Goal: Transaction & Acquisition: Purchase product/service

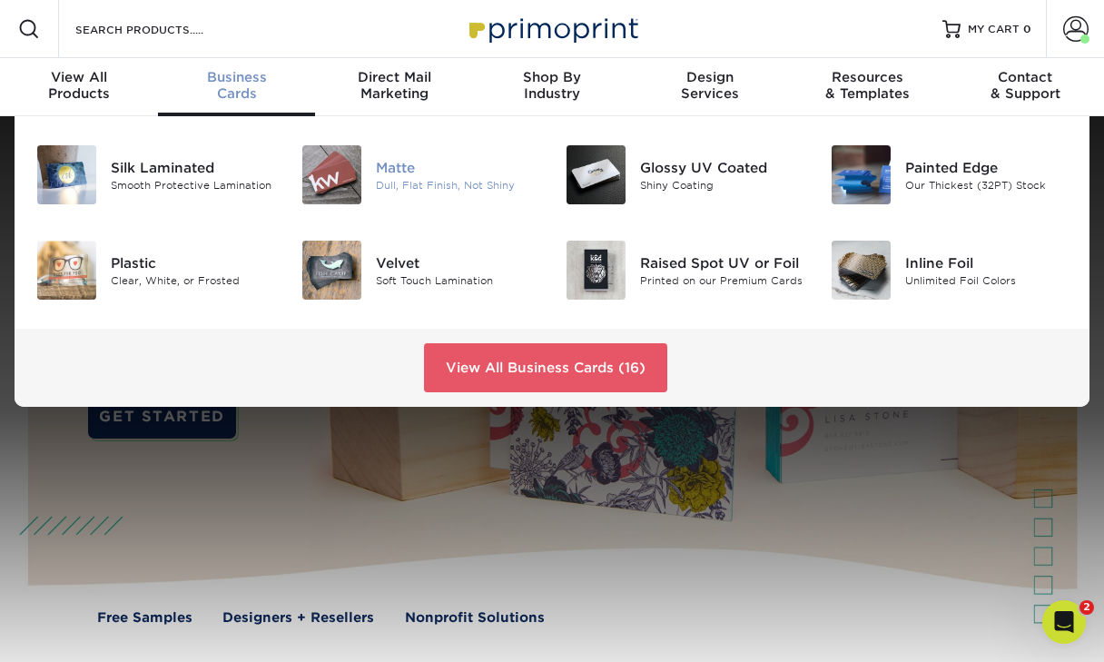
click at [414, 172] on div "Matte" at bounding box center [457, 167] width 163 height 20
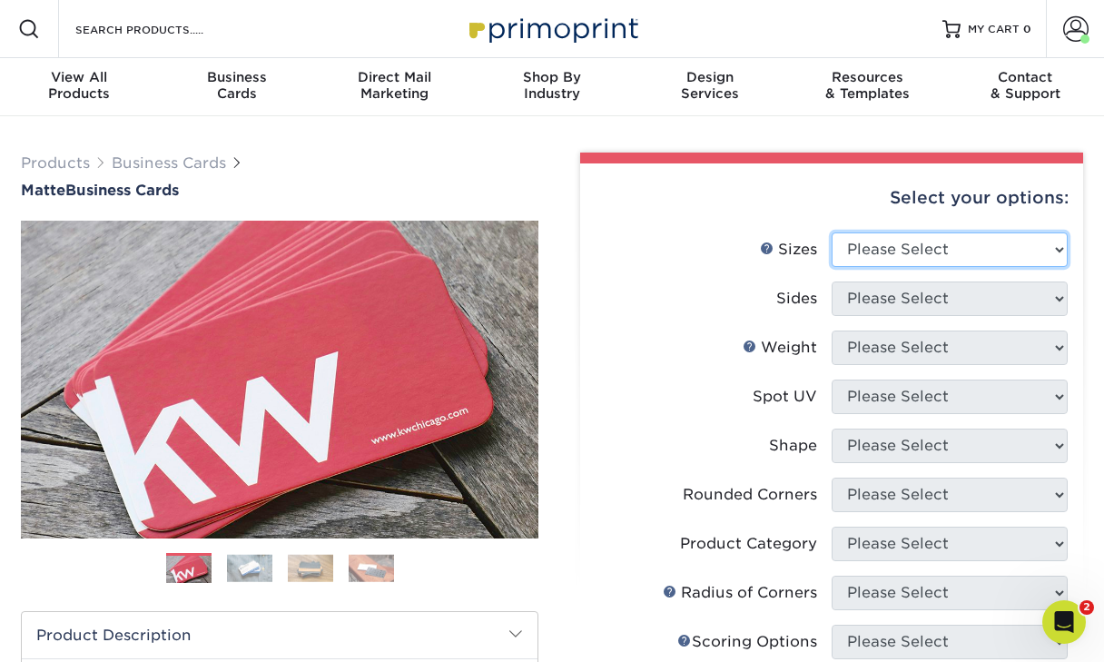
select select "2.50x2.50"
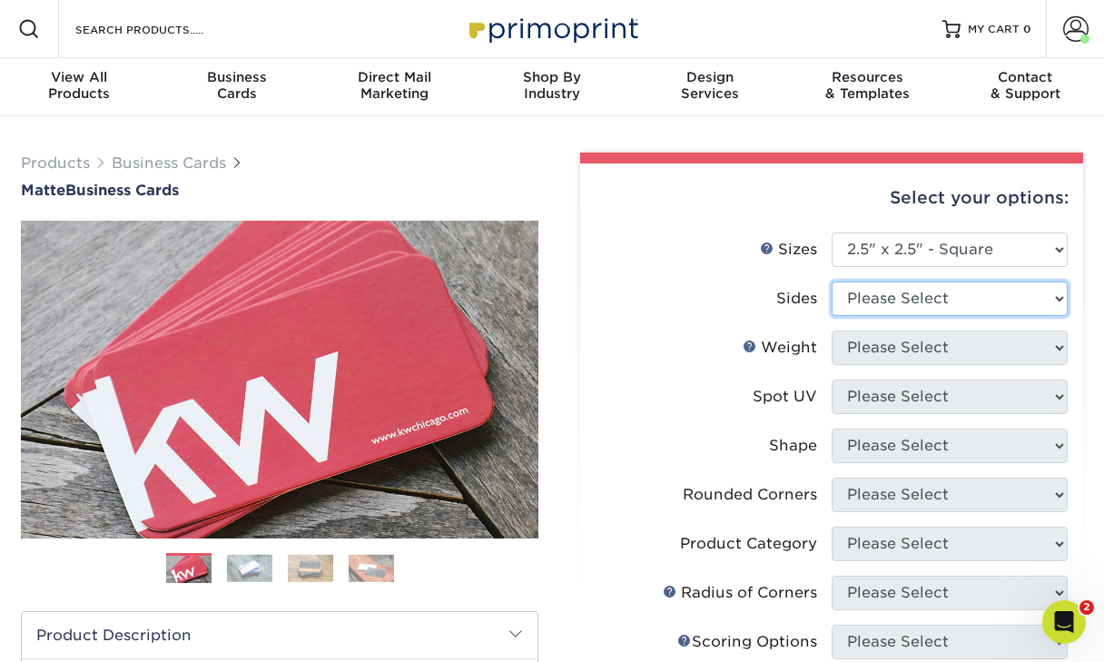
select select "13abbda7-1d64-4f25-8bb2-c179b224825d"
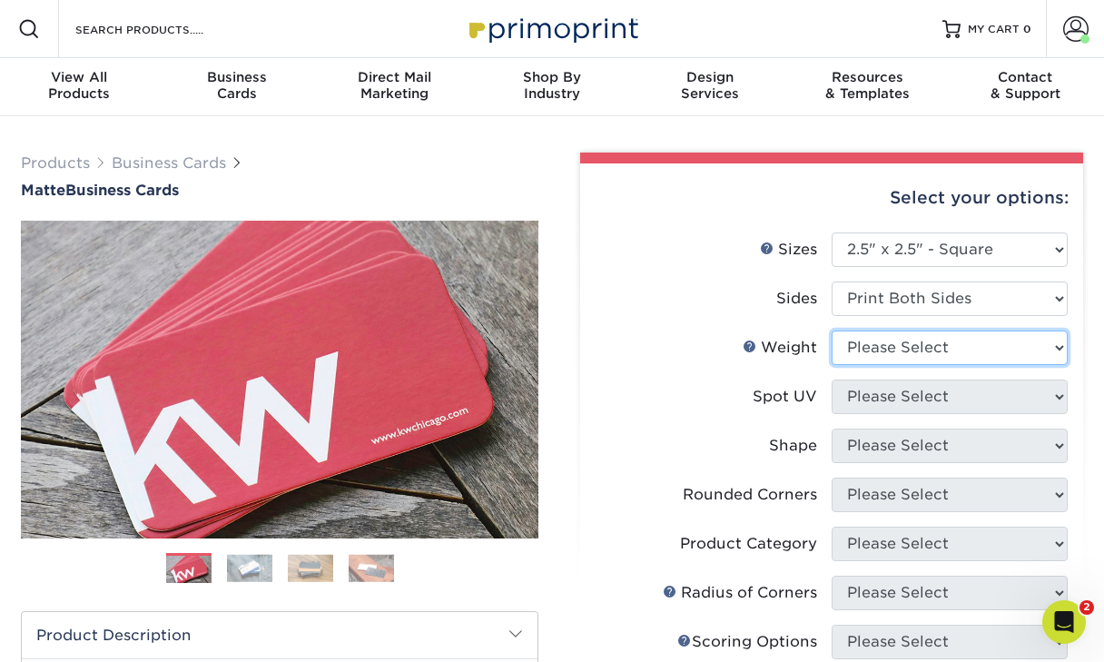
select select "16PT"
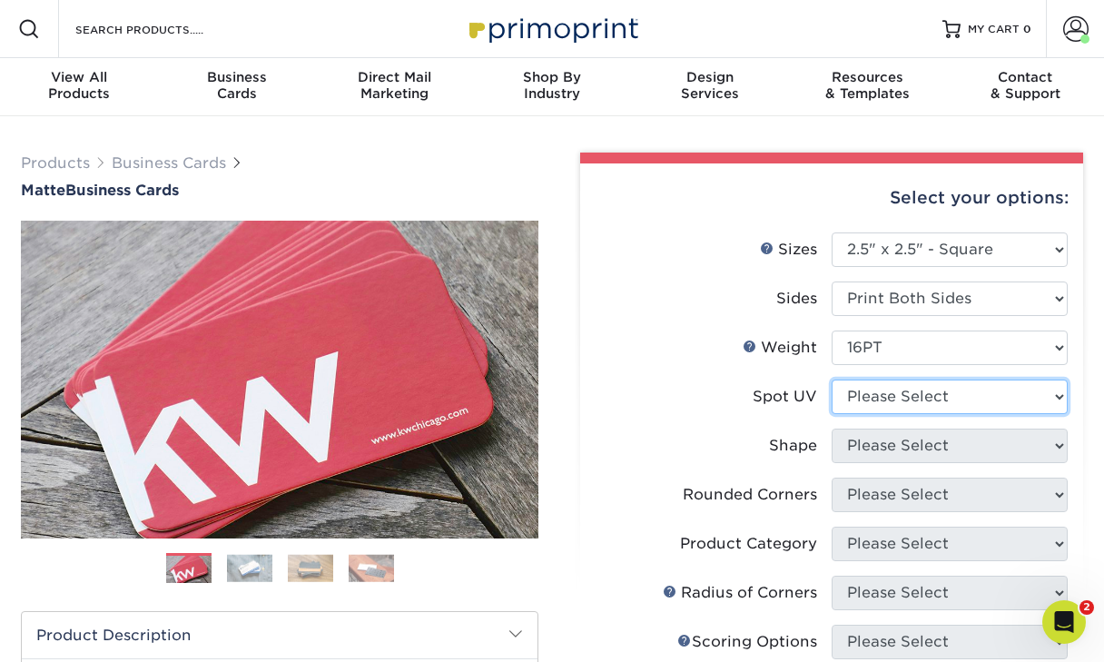
select select "3"
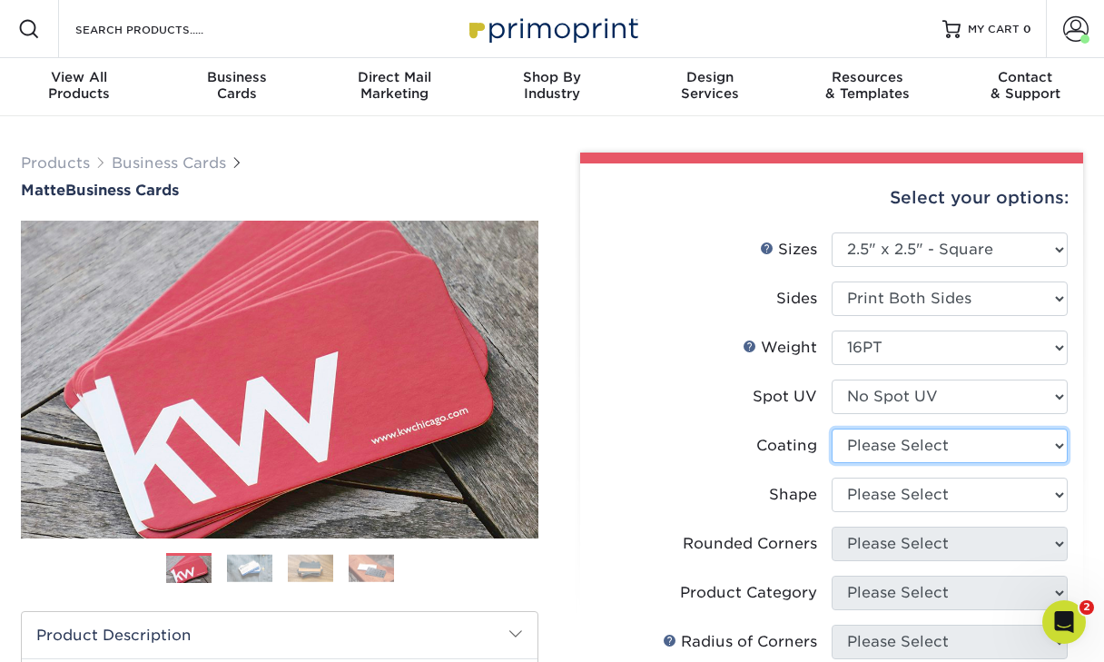
select select "121bb7b5-3b4d-429f-bd8d-bbf80e953313"
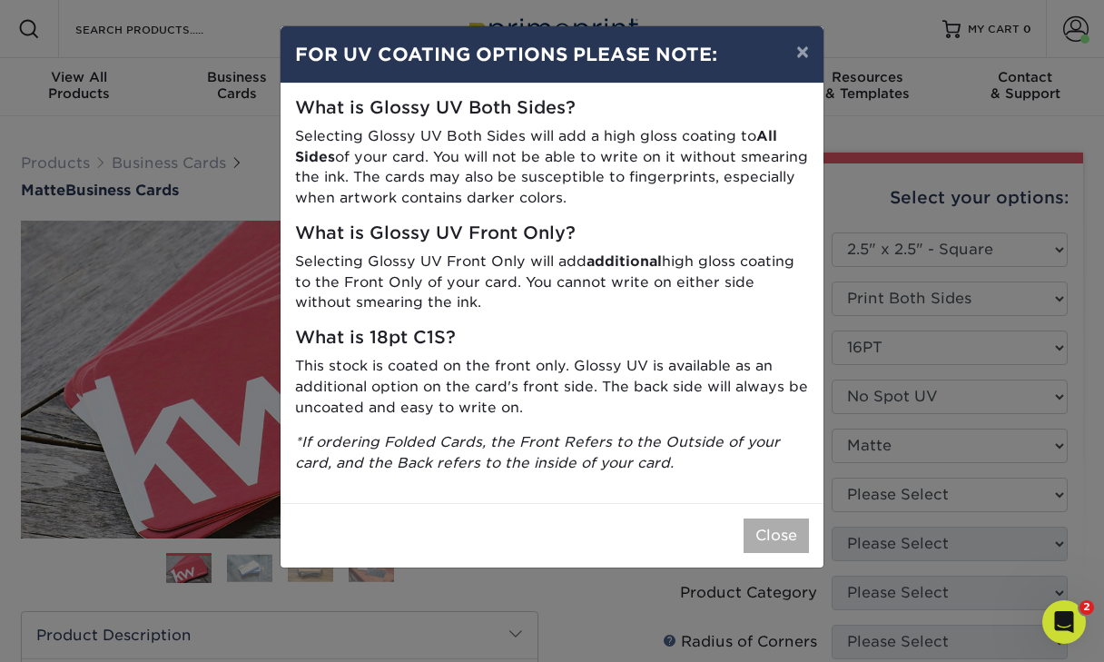
click at [762, 536] on button "Close" at bounding box center [776, 536] width 65 height 35
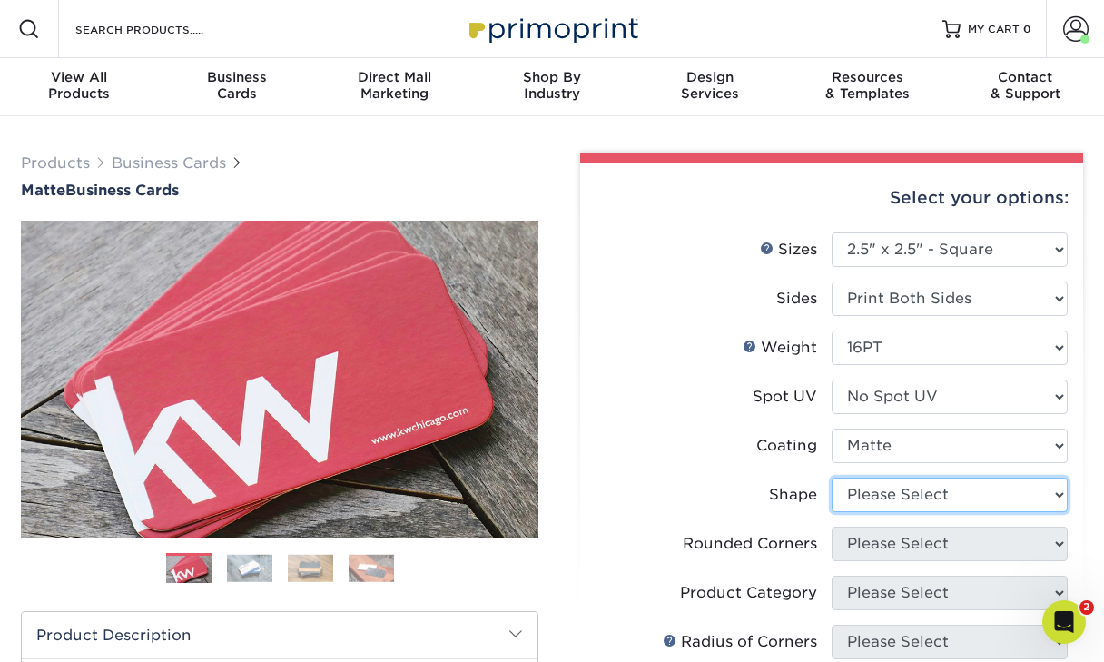
select select "standard"
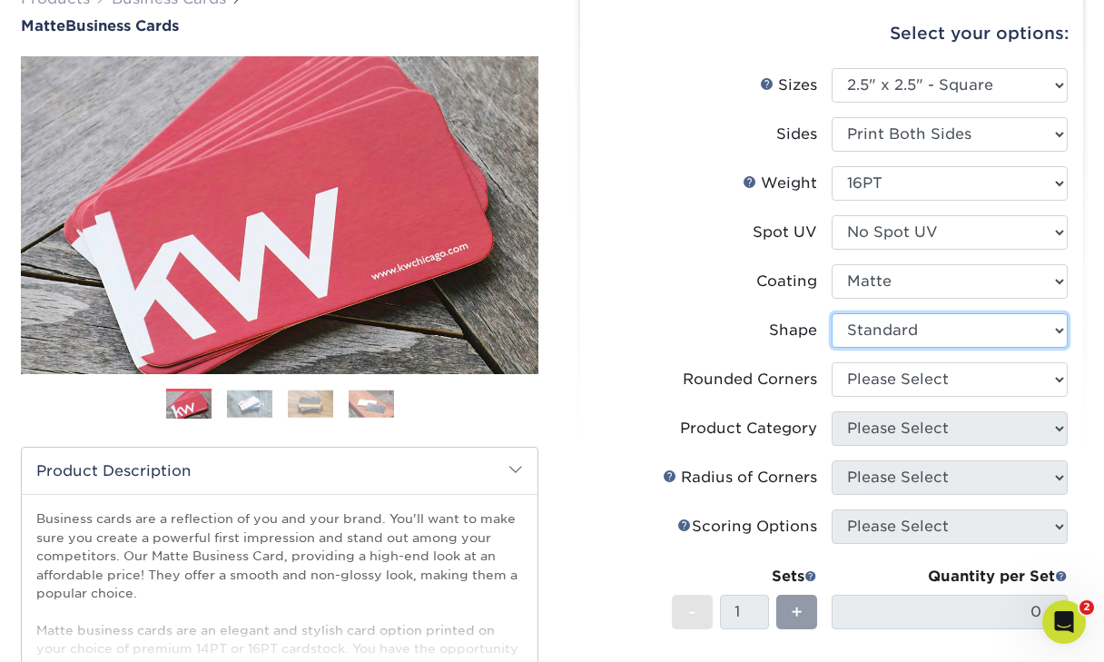
scroll to position [187, 0]
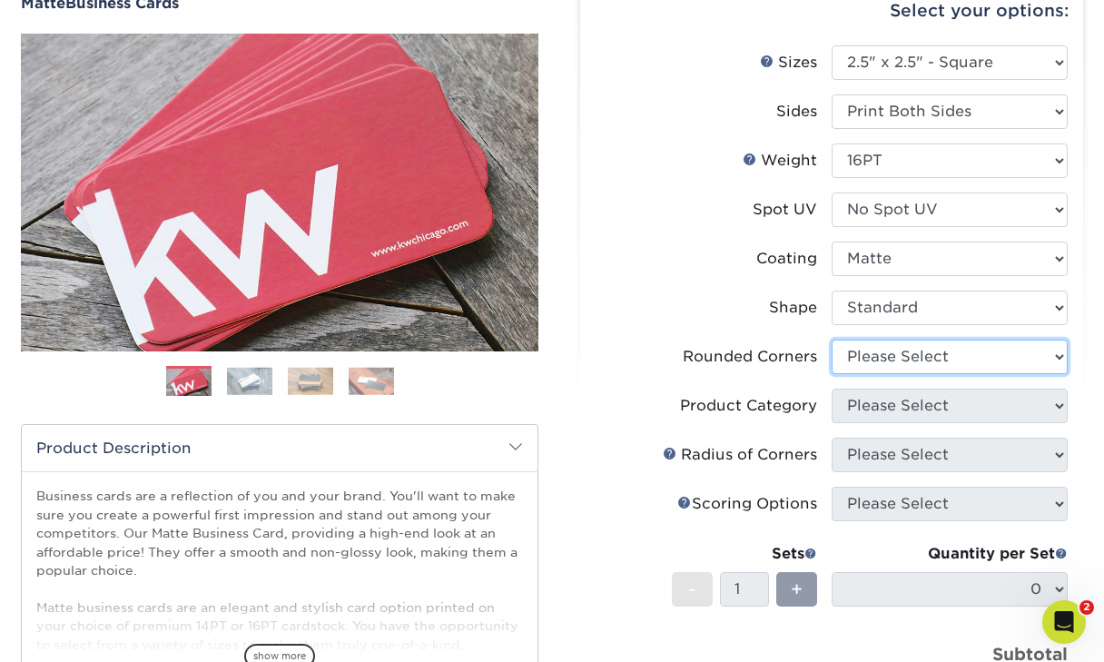
select select "0"
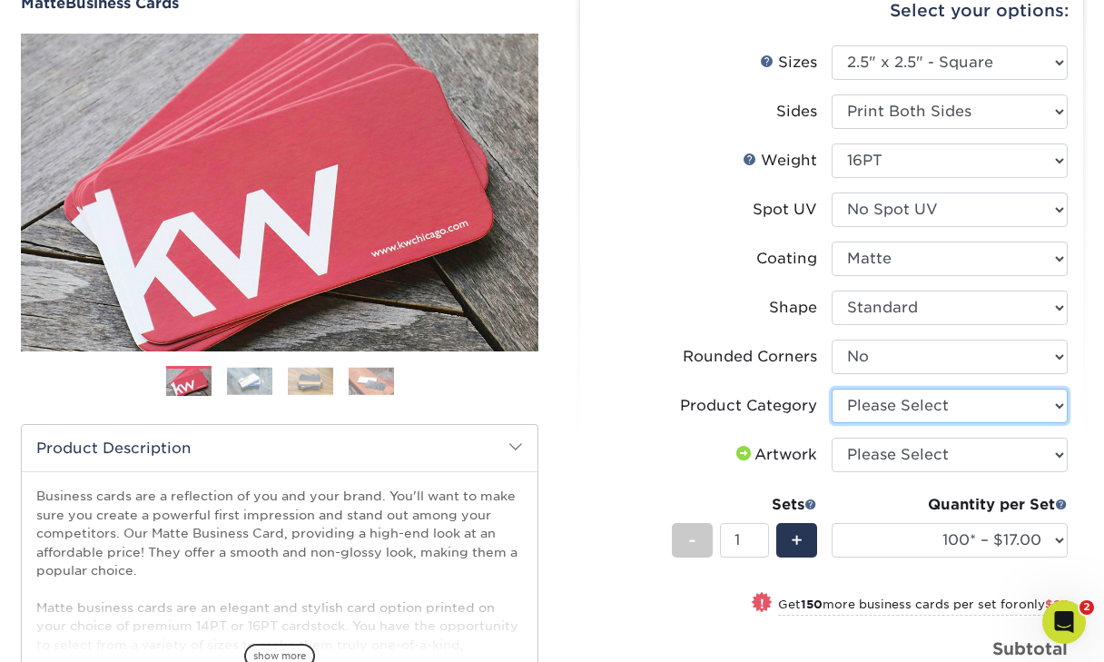
select select "3b5148f1-0588-4f88-a218-97bcfdce65c1"
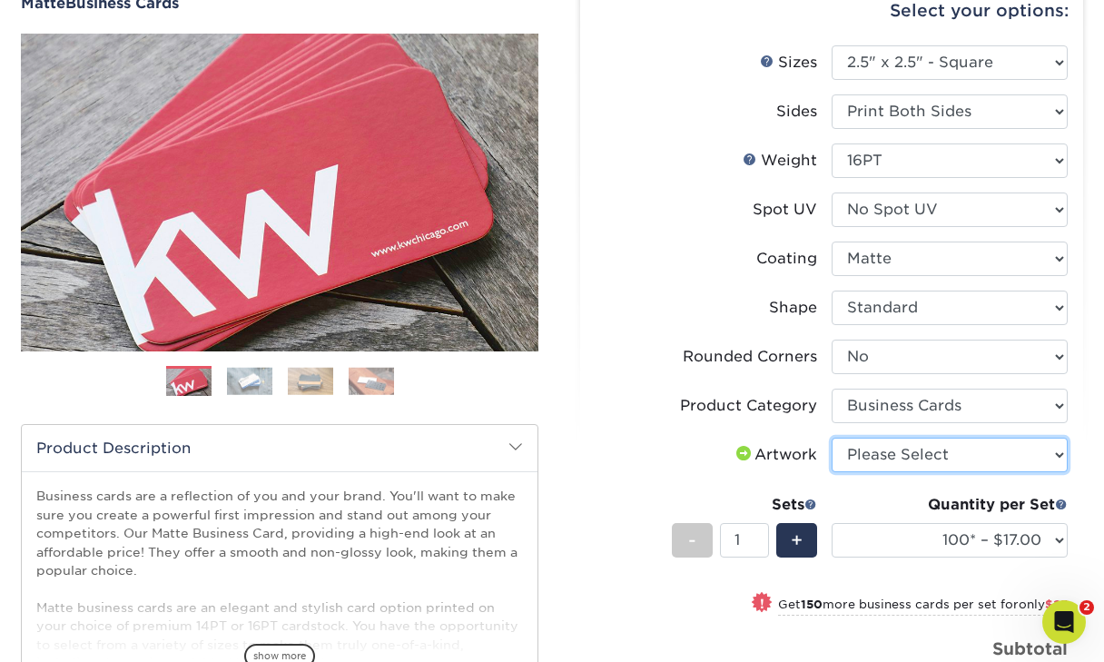
select select "upload"
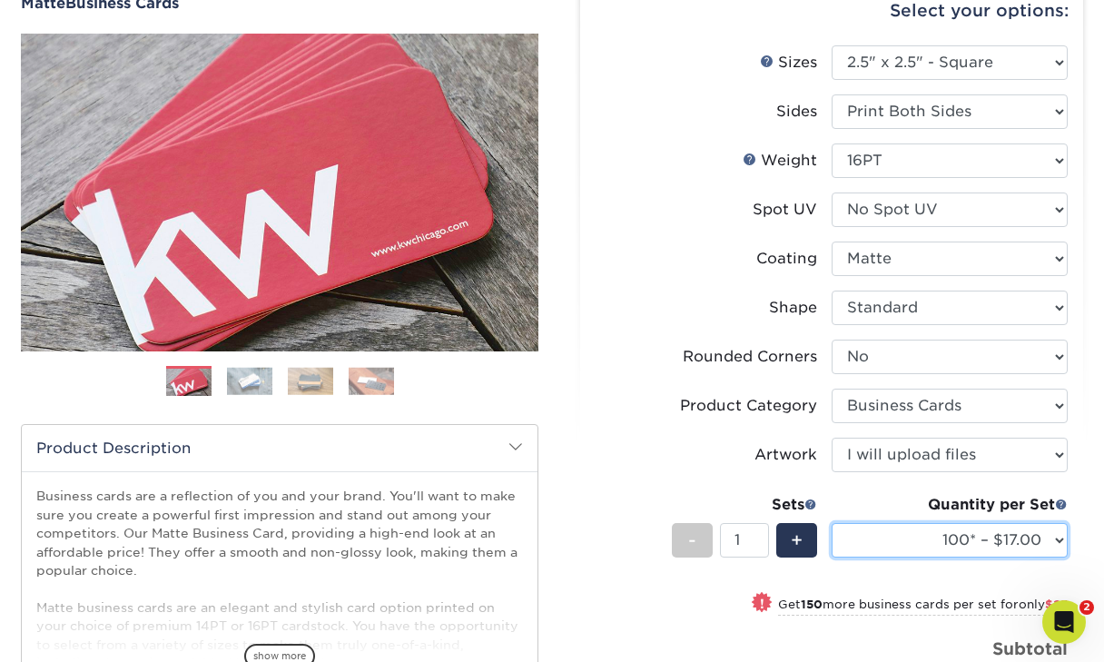
select select "250* – $42.00"
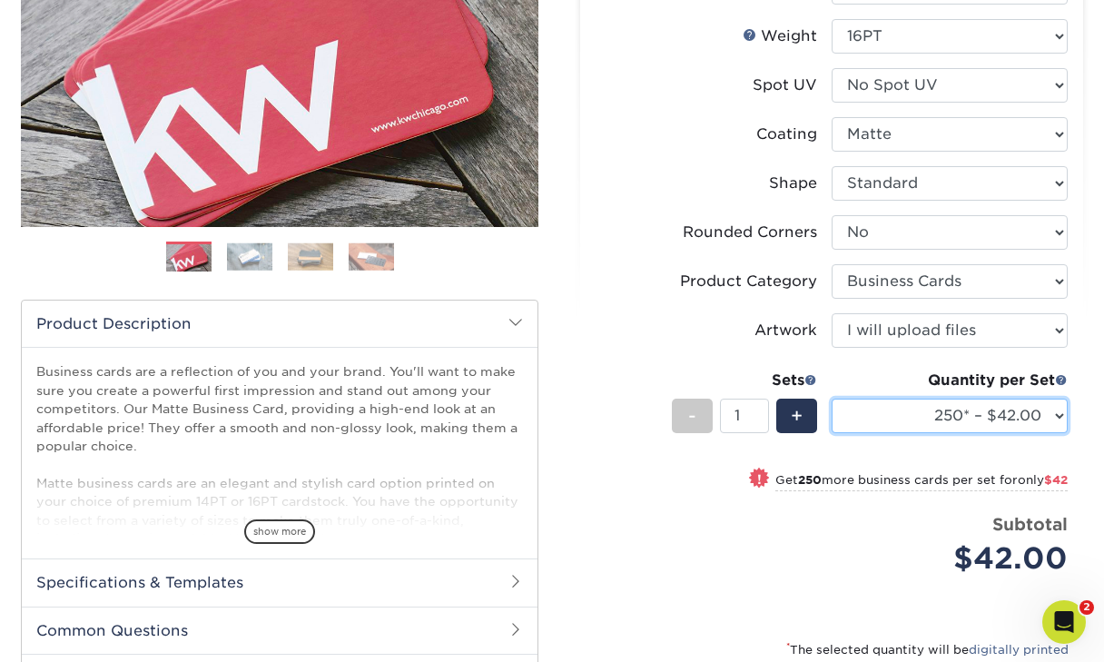
scroll to position [405, 0]
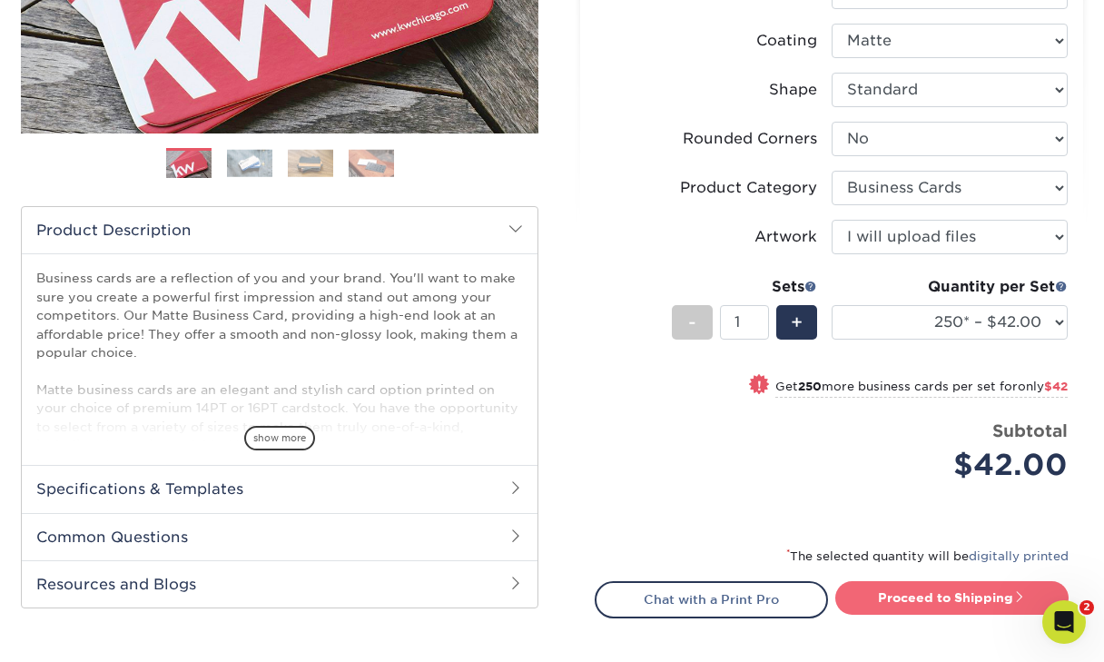
click at [916, 592] on link "Proceed to Shipping" at bounding box center [952, 597] width 233 height 33
type input "Set 1"
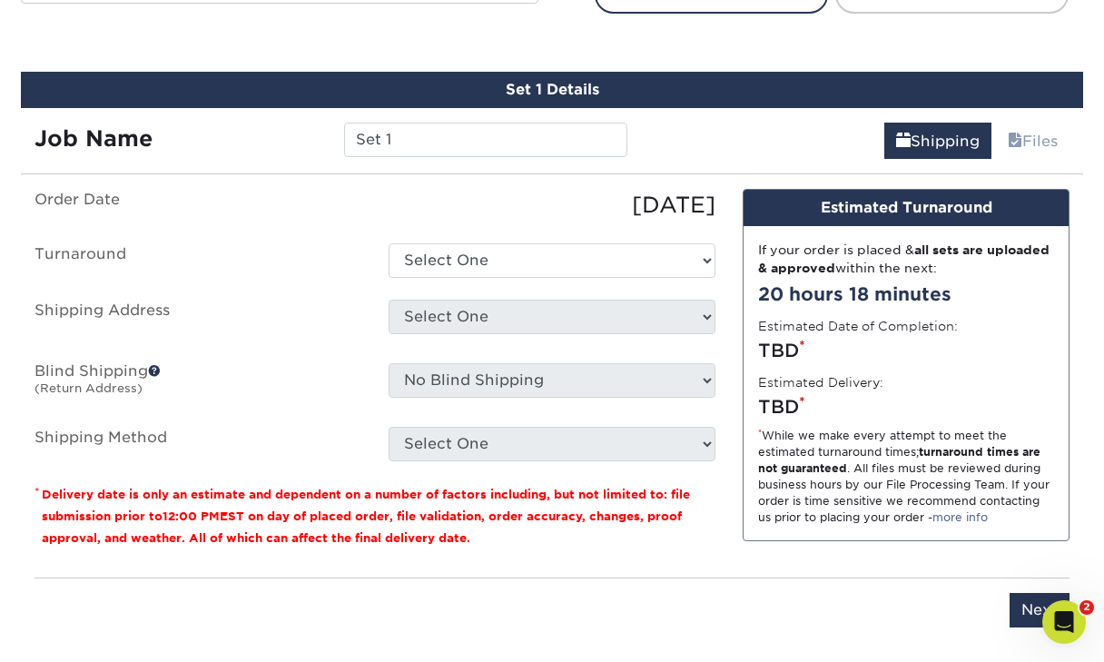
scroll to position [1035, 0]
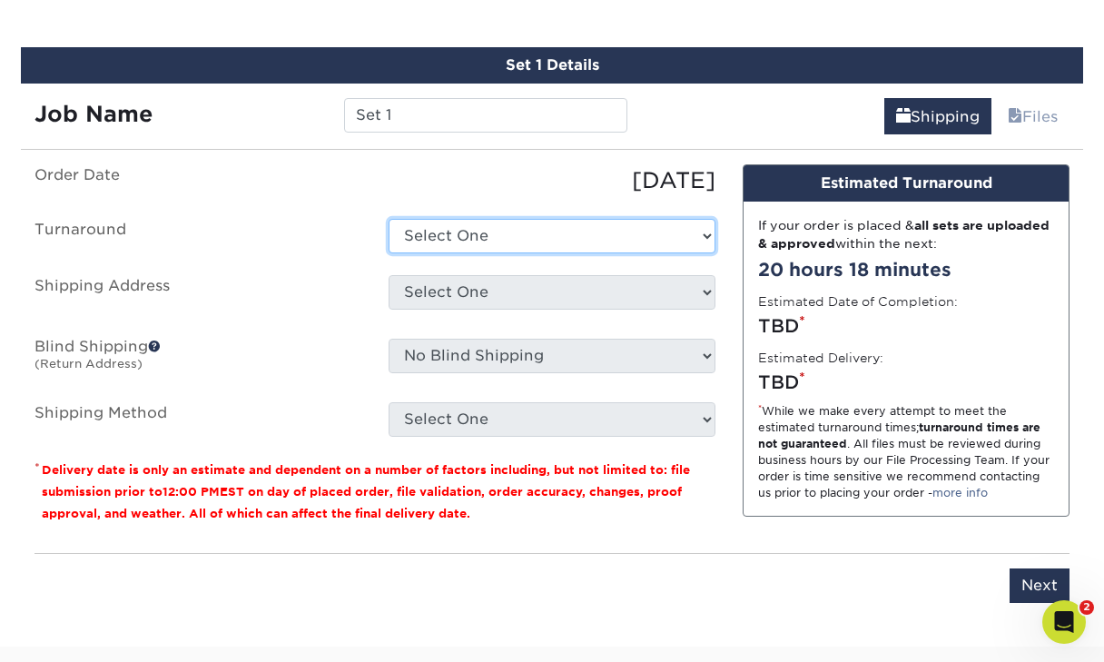
select select "6db95e21-274c-4df5-a53e-c67b4f1e6776"
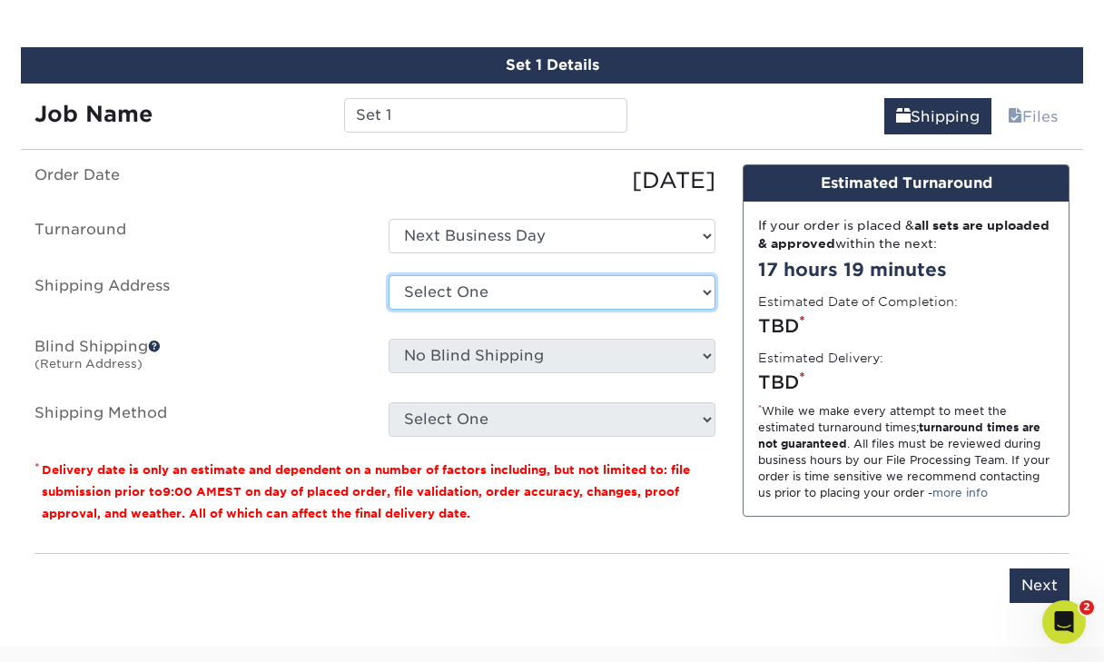
select select "newaddress"
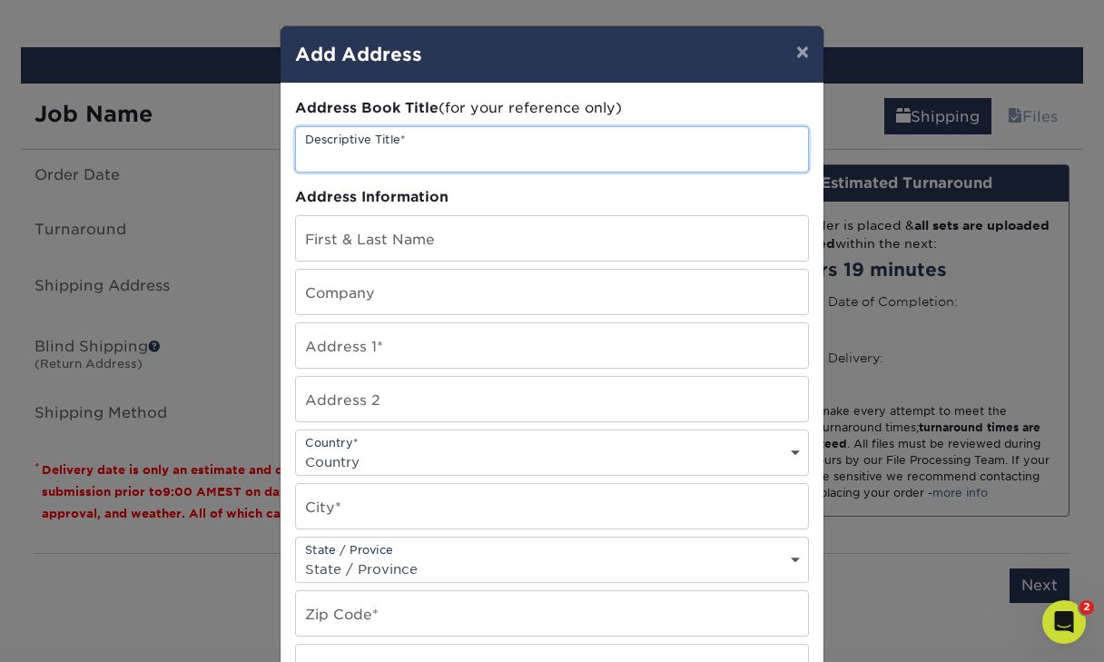
click at [402, 153] on input "text" at bounding box center [552, 149] width 512 height 45
type input "Tokyo Pie"
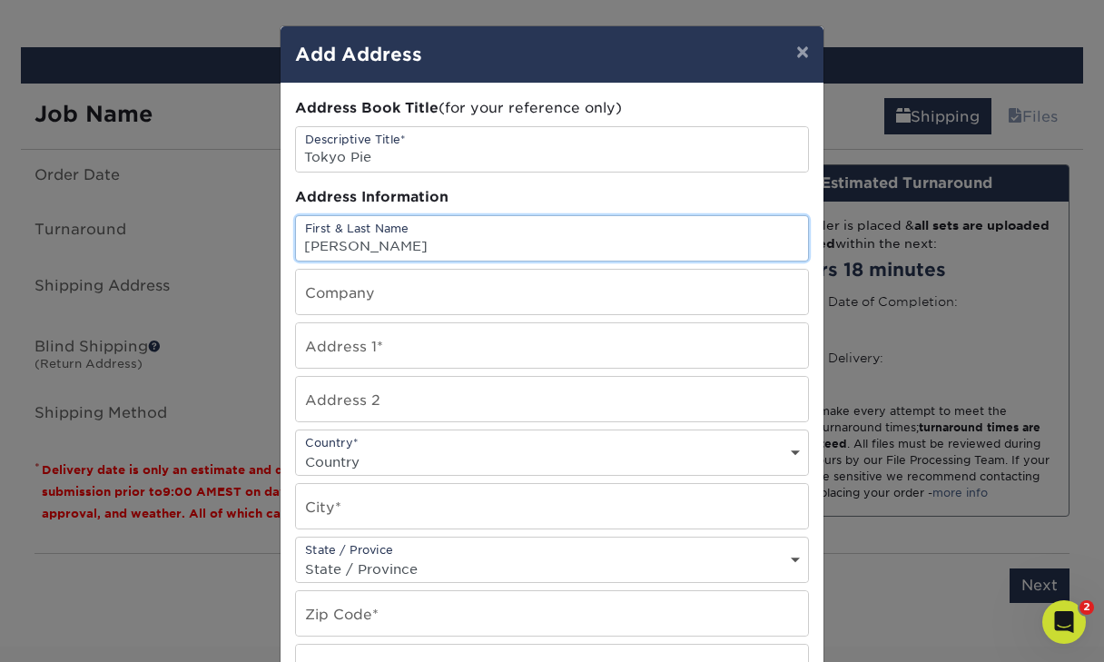
type input "[PERSON_NAME]"
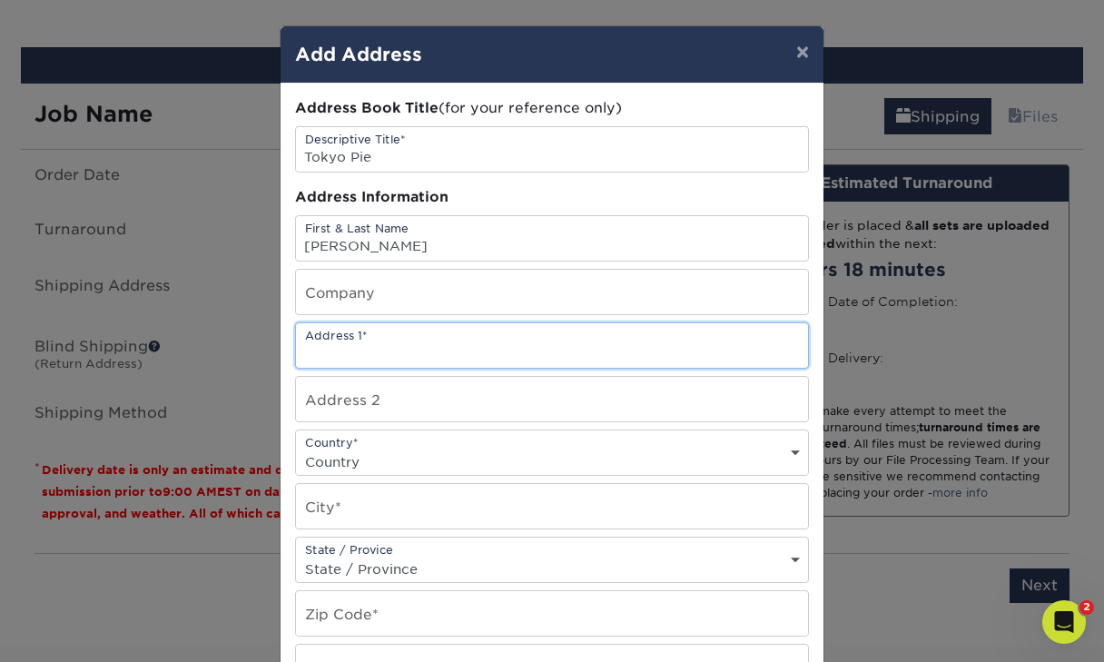
paste input "633 Madison Avenue Covington, KY 41011"
type input "633 Madison Avenue Covington, KY 41011"
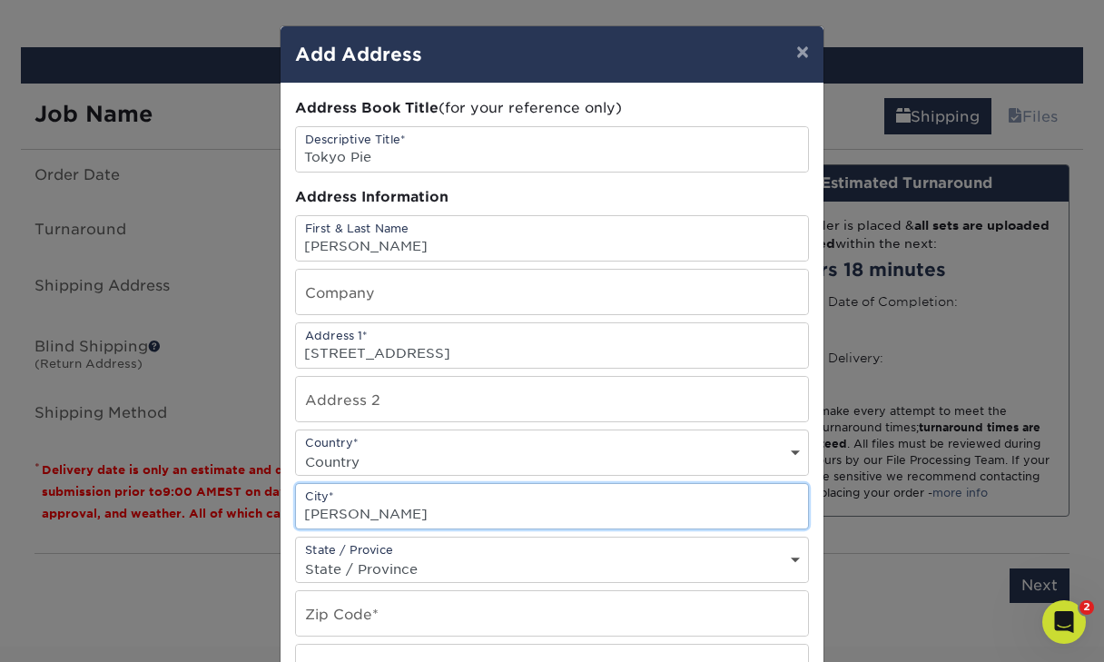
click at [324, 520] on input "COvington" at bounding box center [552, 506] width 512 height 45
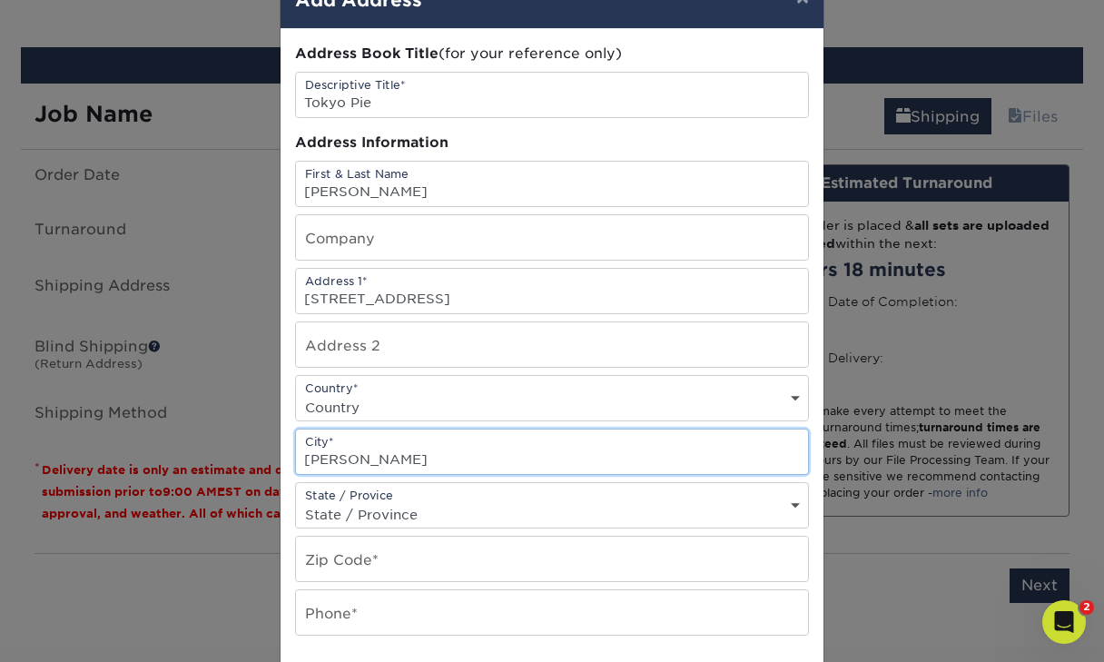
scroll to position [79, 0]
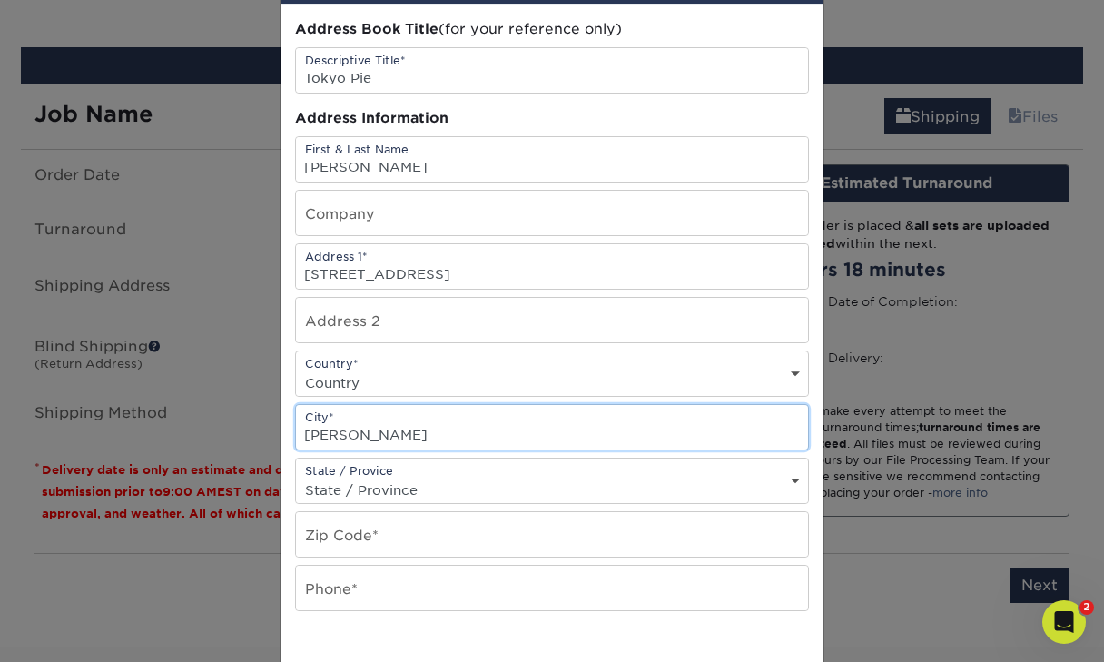
type input "Covington"
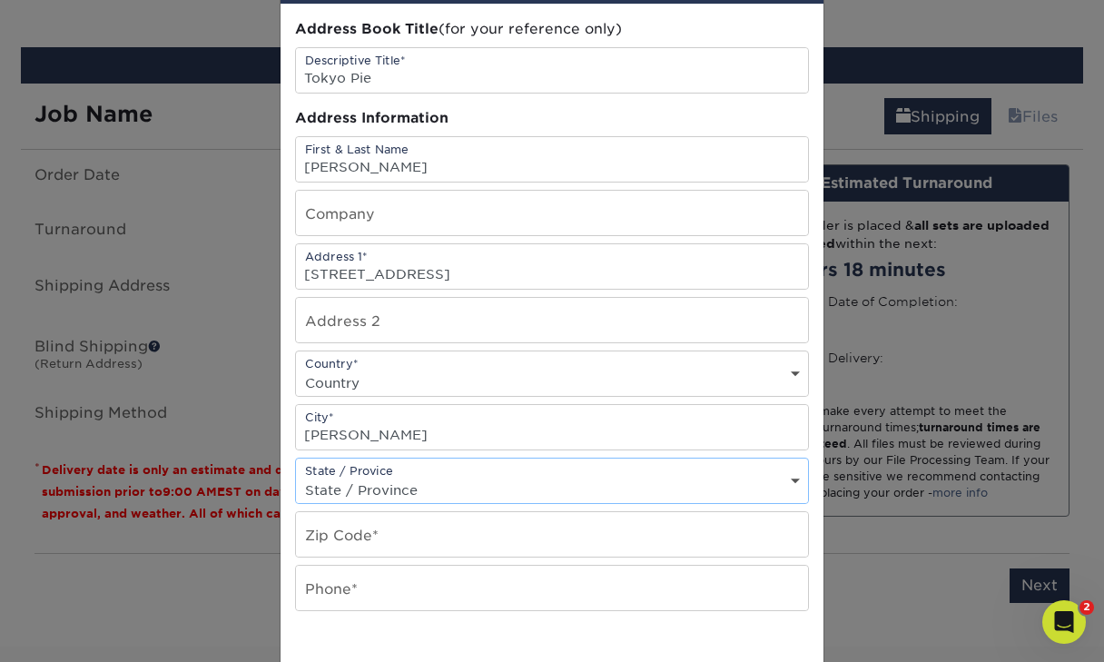
select select "KY"
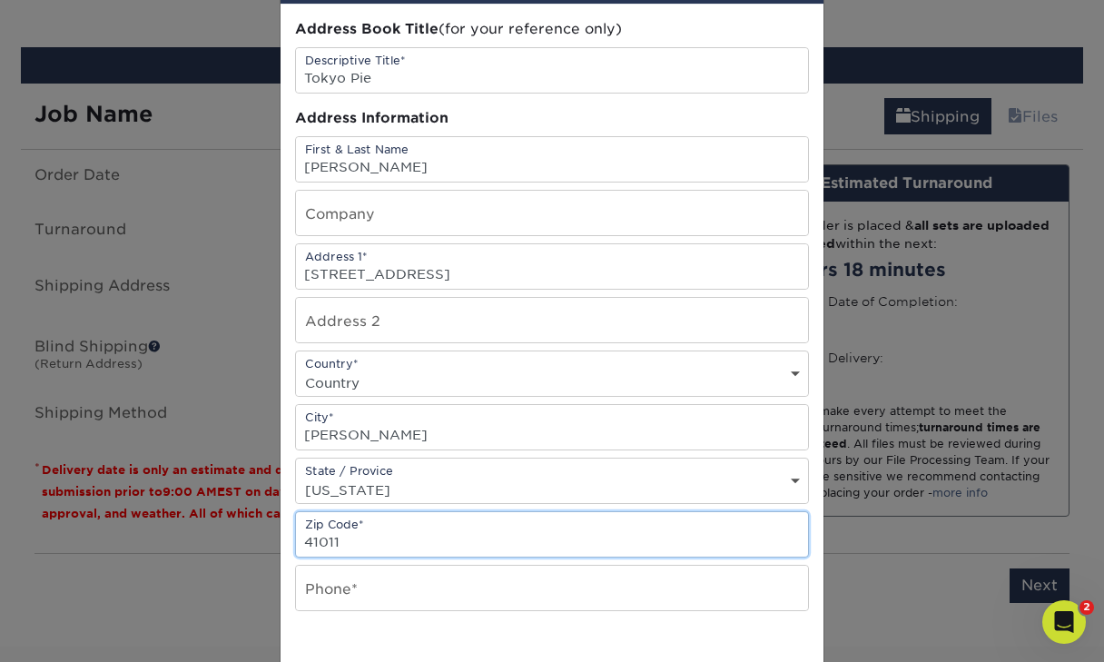
type input "41011"
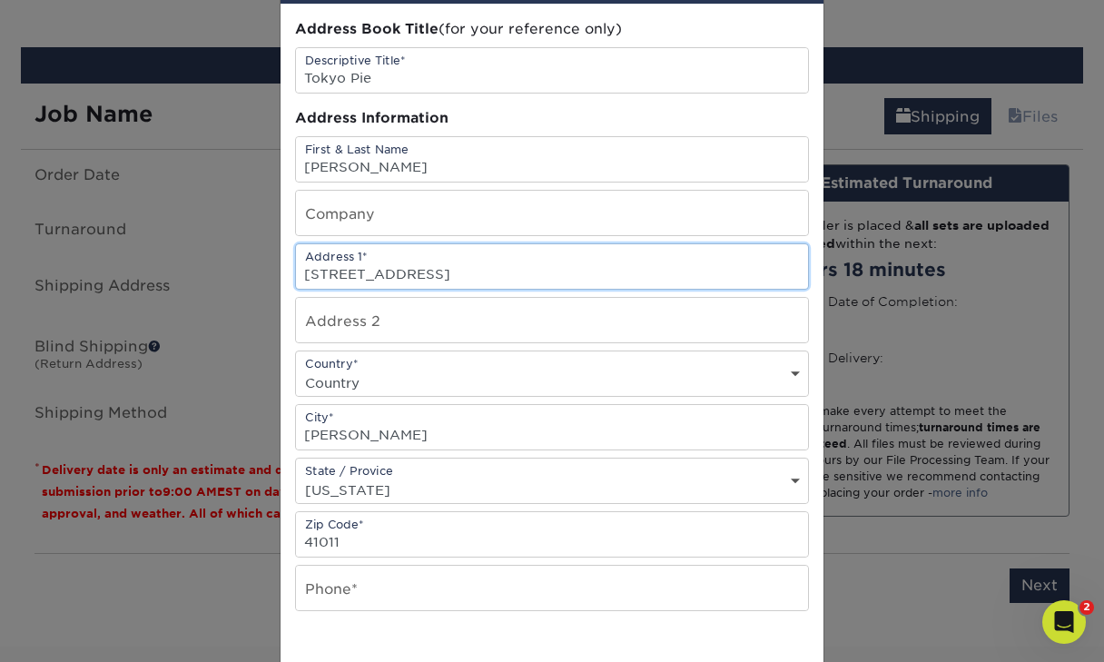
drag, startPoint x: 599, startPoint y: 278, endPoint x: 447, endPoint y: 276, distance: 152.6
click at [447, 276] on input "633 Madison Avenue Covington, KY 41011" at bounding box center [552, 266] width 512 height 45
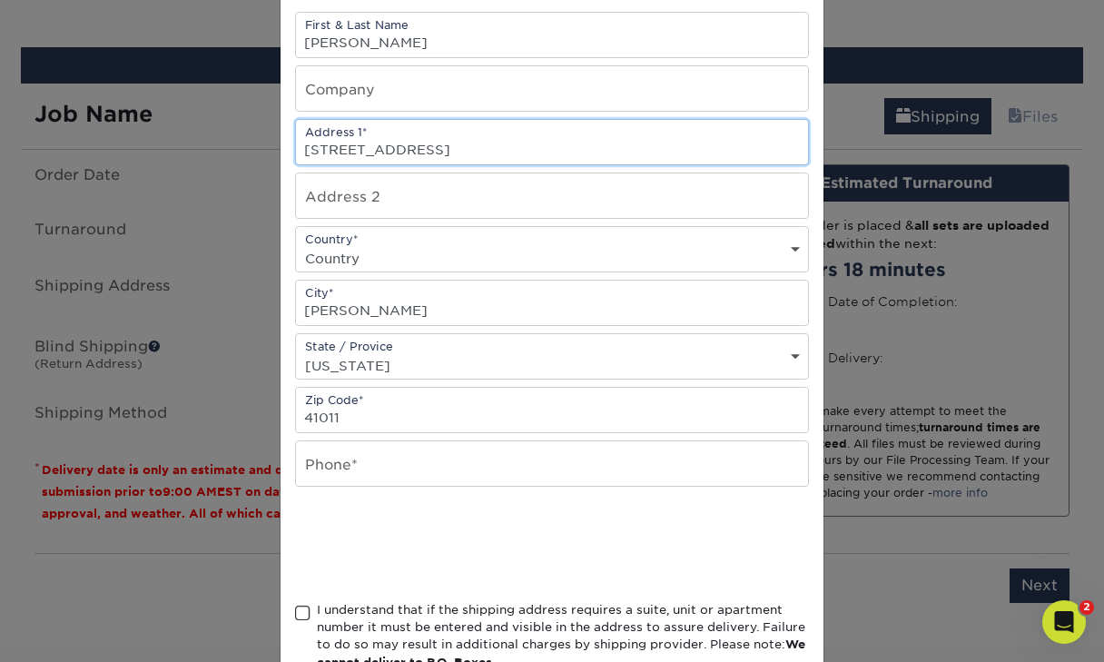
scroll to position [208, 0]
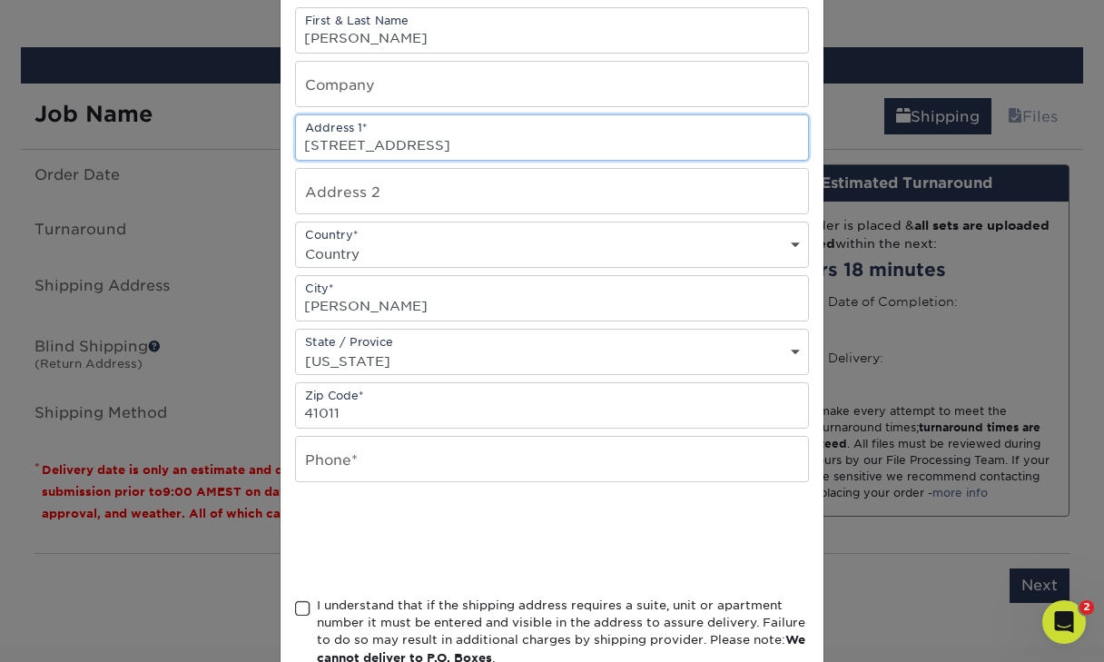
type input "633 Madison Avenue"
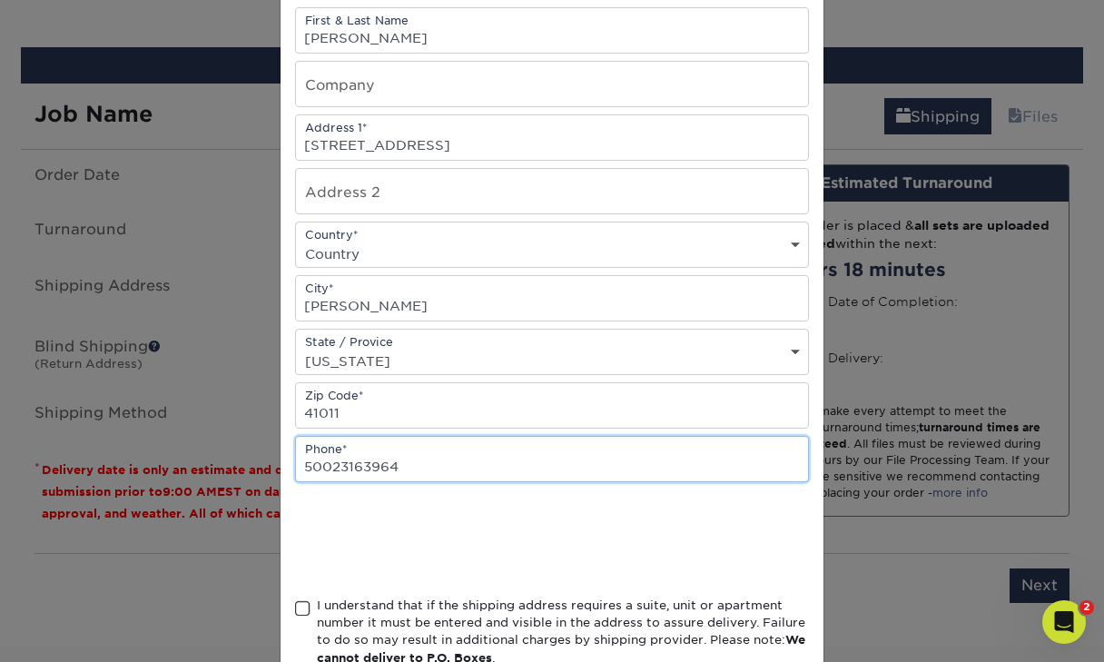
type input "50023163964"
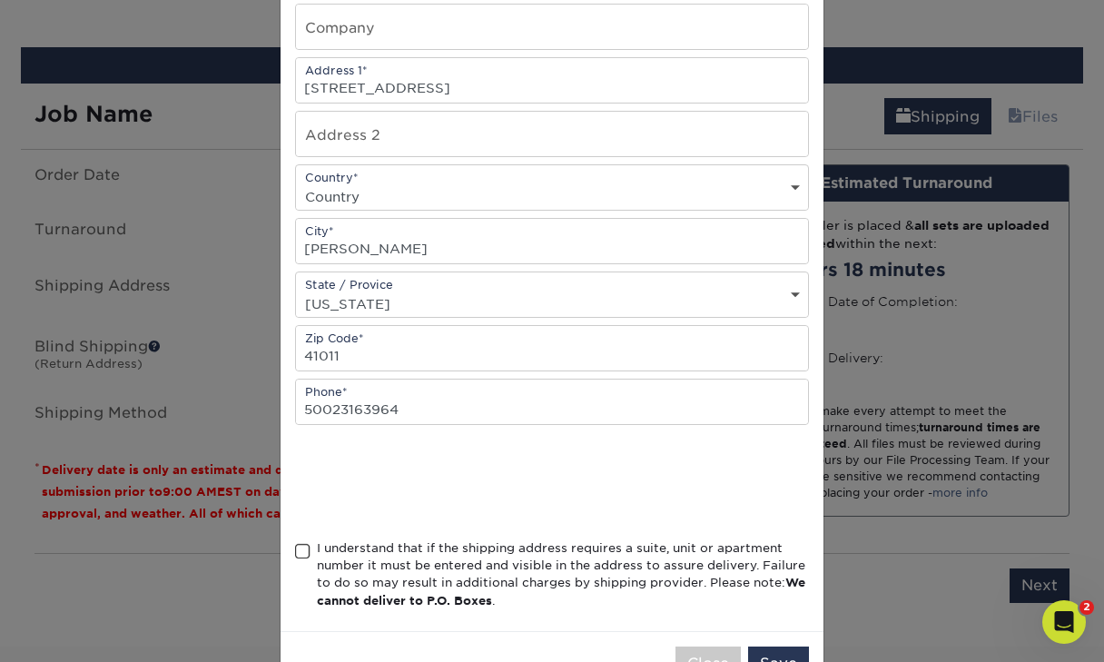
scroll to position [292, 0]
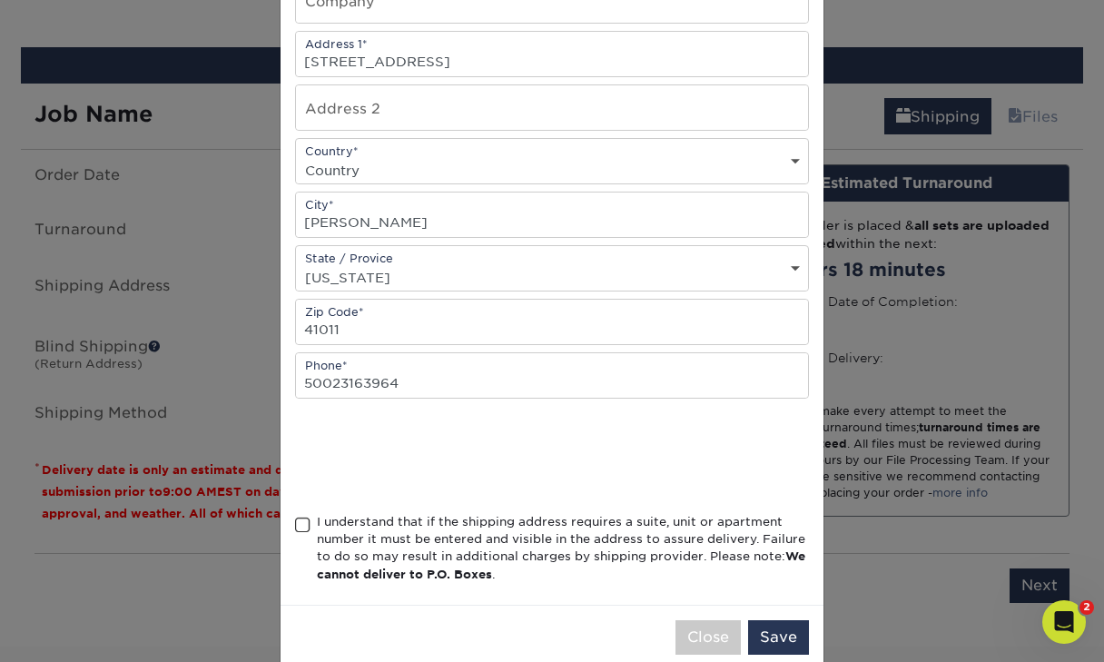
click at [304, 529] on span at bounding box center [302, 525] width 15 height 17
click at [0, 0] on input "I understand that if the shipping address requires a suite, unit or apartment n…" at bounding box center [0, 0] width 0 height 0
click at [797, 649] on button "Save" at bounding box center [778, 637] width 61 height 35
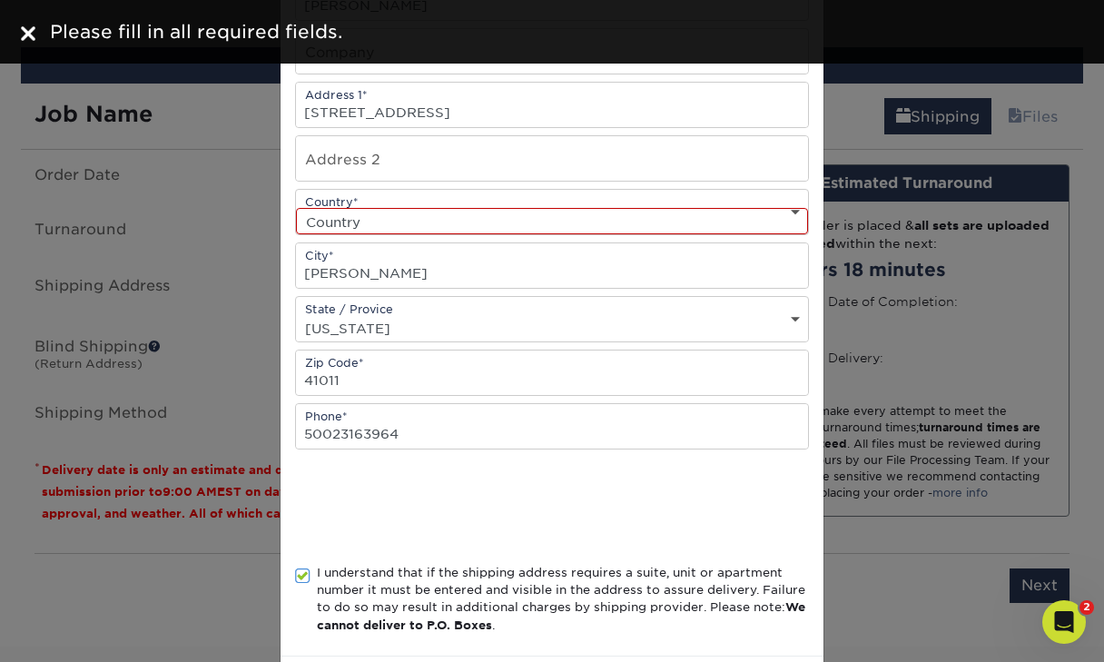
scroll to position [222, 0]
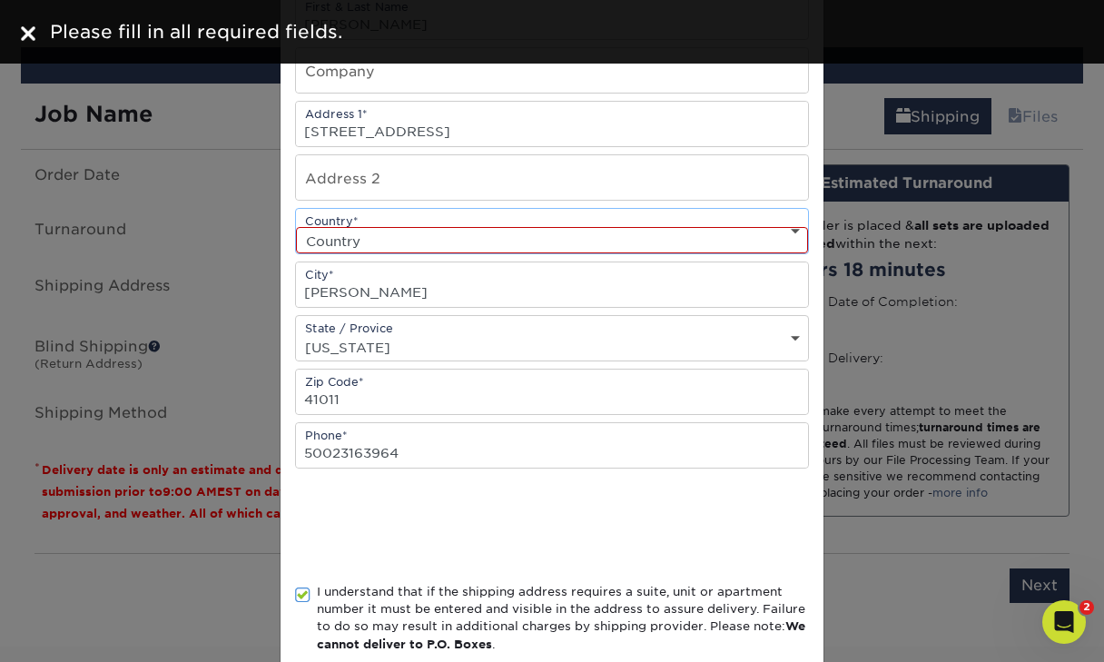
select select "US"
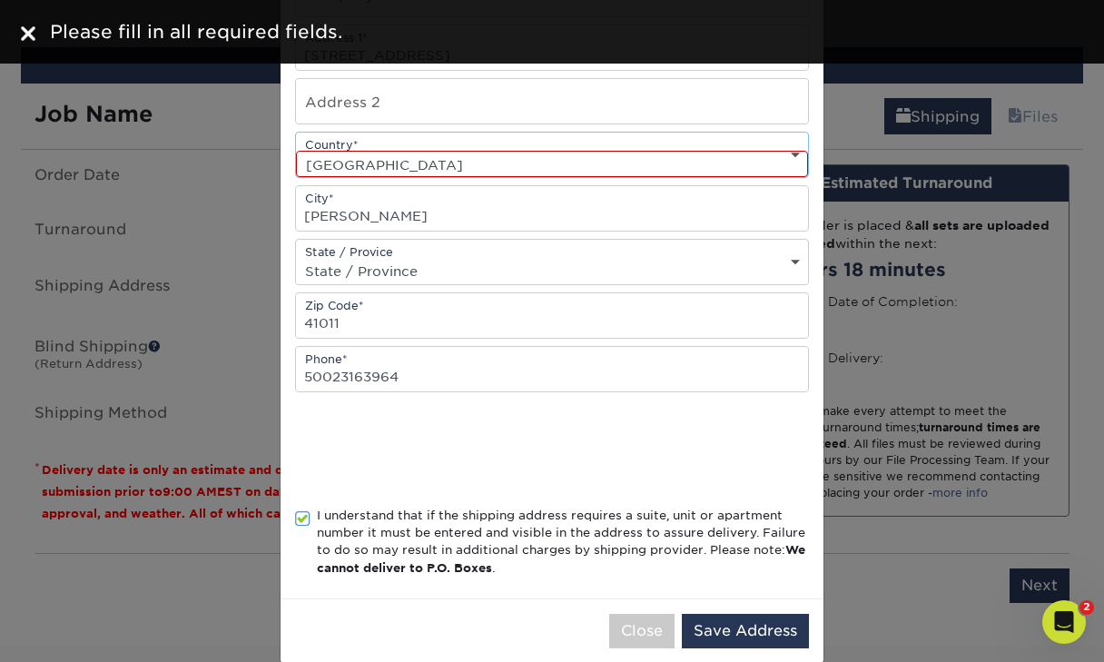
scroll to position [322, 0]
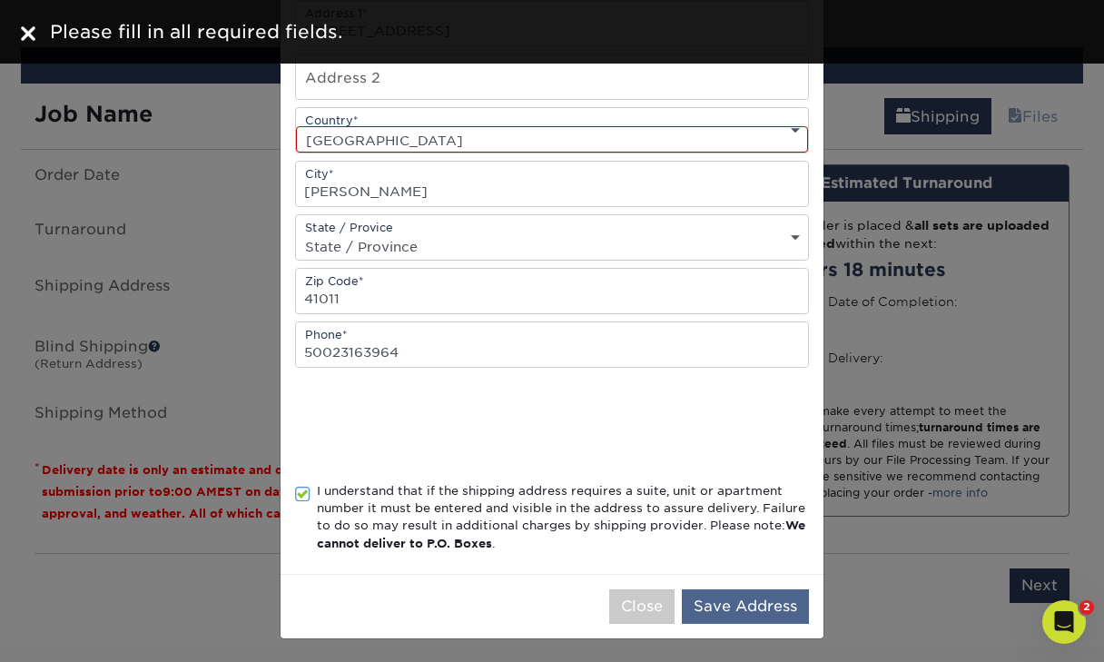
click at [746, 621] on button "Save Address" at bounding box center [745, 606] width 127 height 35
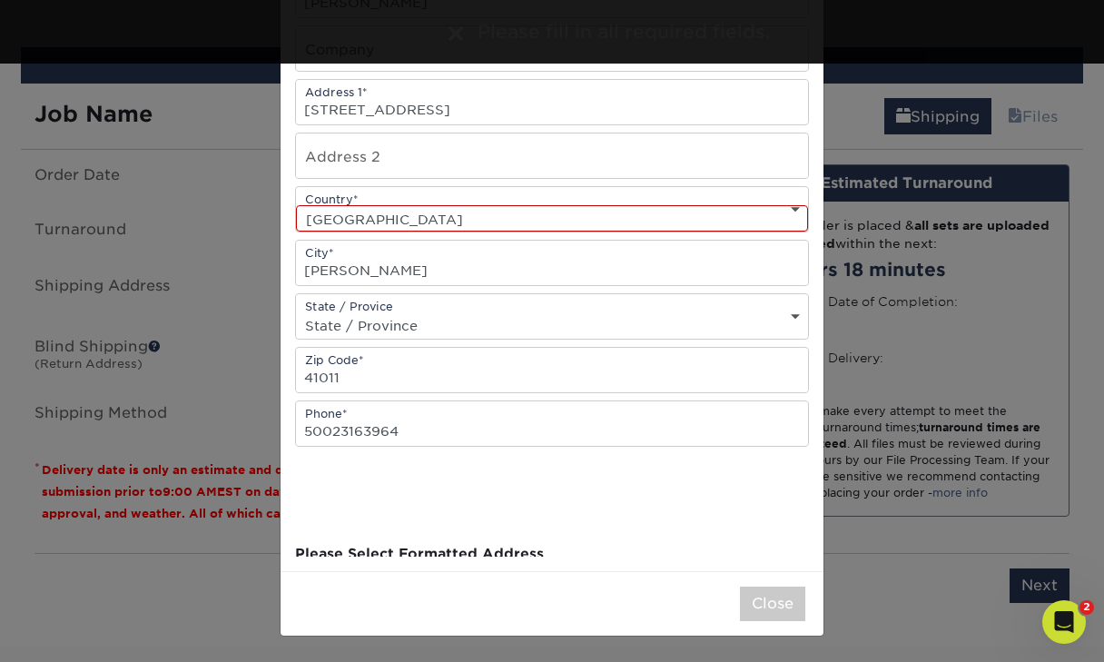
scroll to position [0, 0]
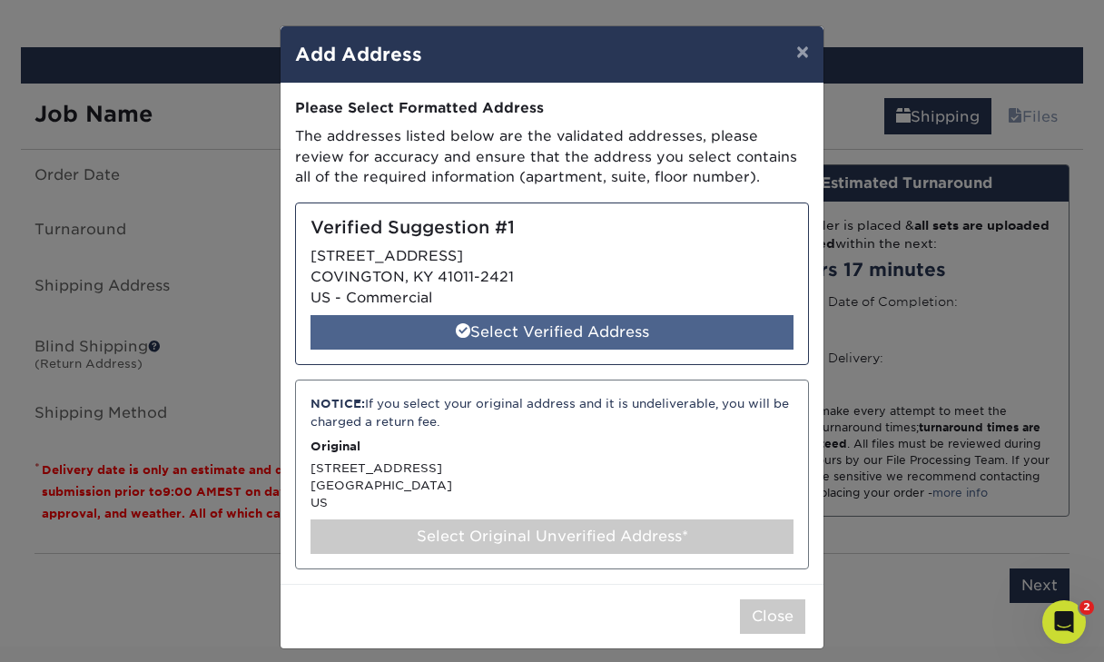
click at [661, 325] on div "Select Verified Address" at bounding box center [552, 332] width 483 height 35
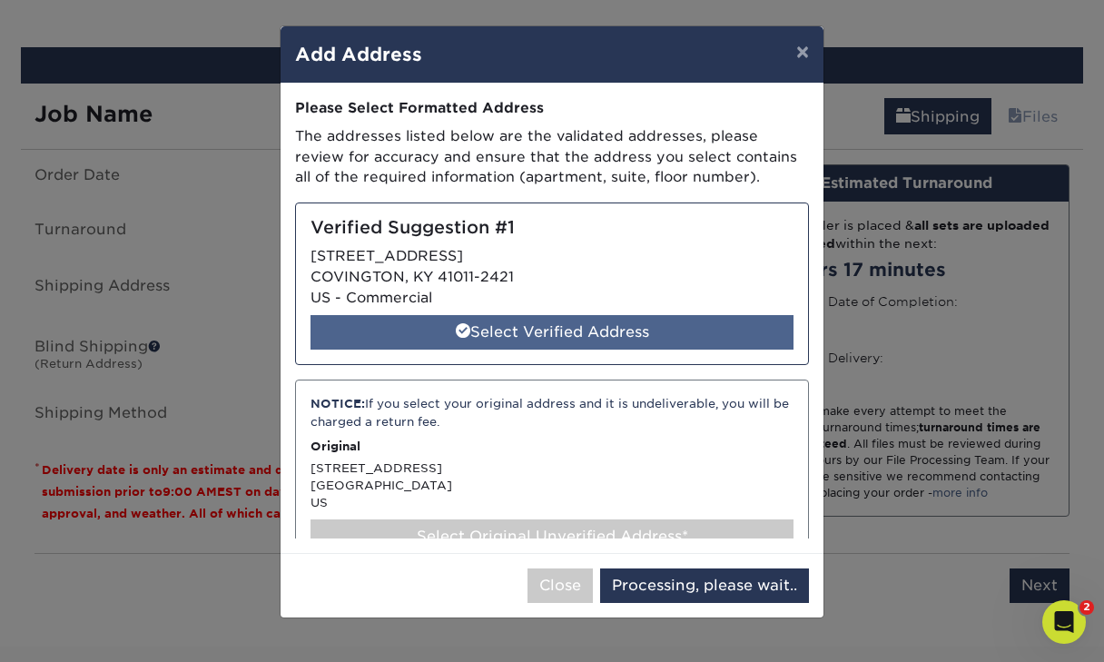
select select "286763"
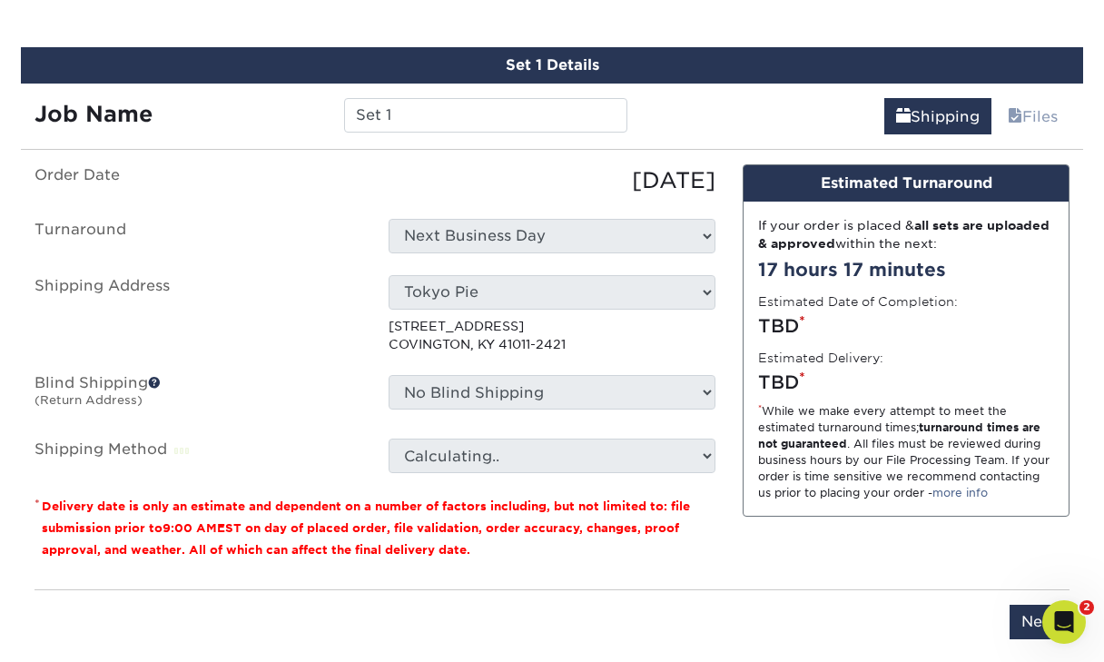
scroll to position [1035, 0]
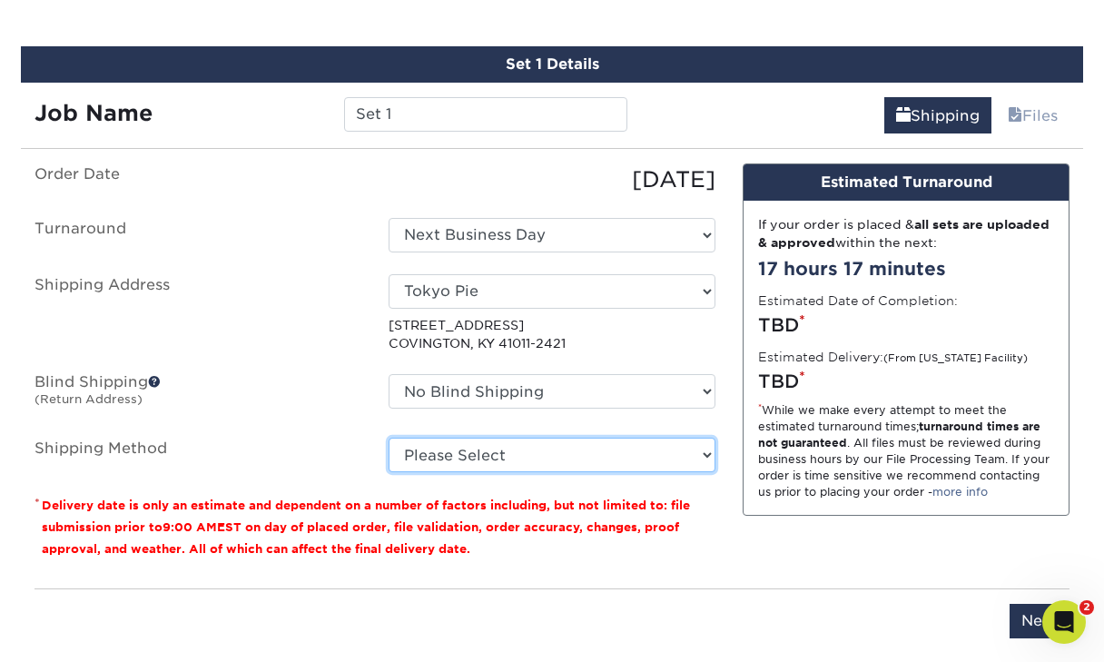
select select "13"
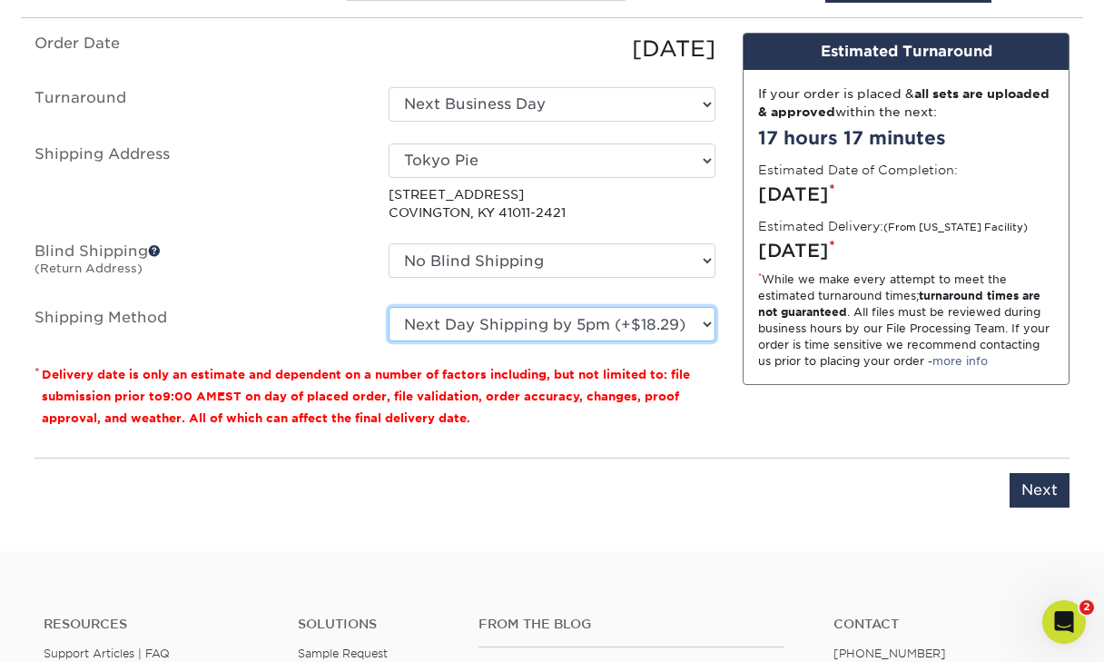
scroll to position [1174, 0]
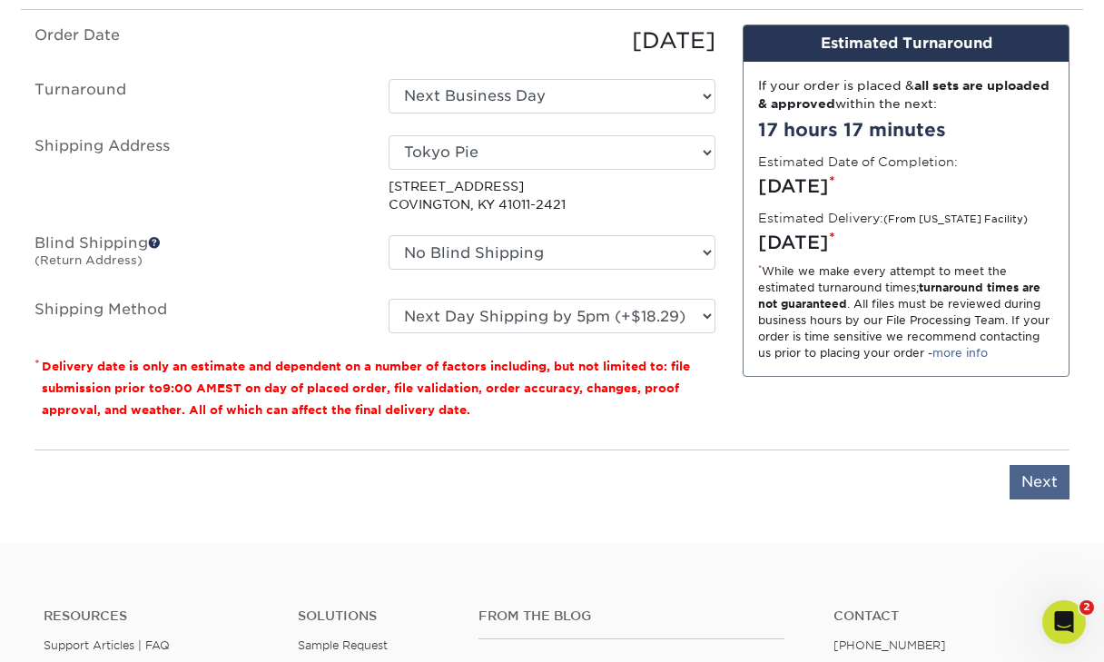
click at [1027, 481] on input "Next" at bounding box center [1040, 482] width 60 height 35
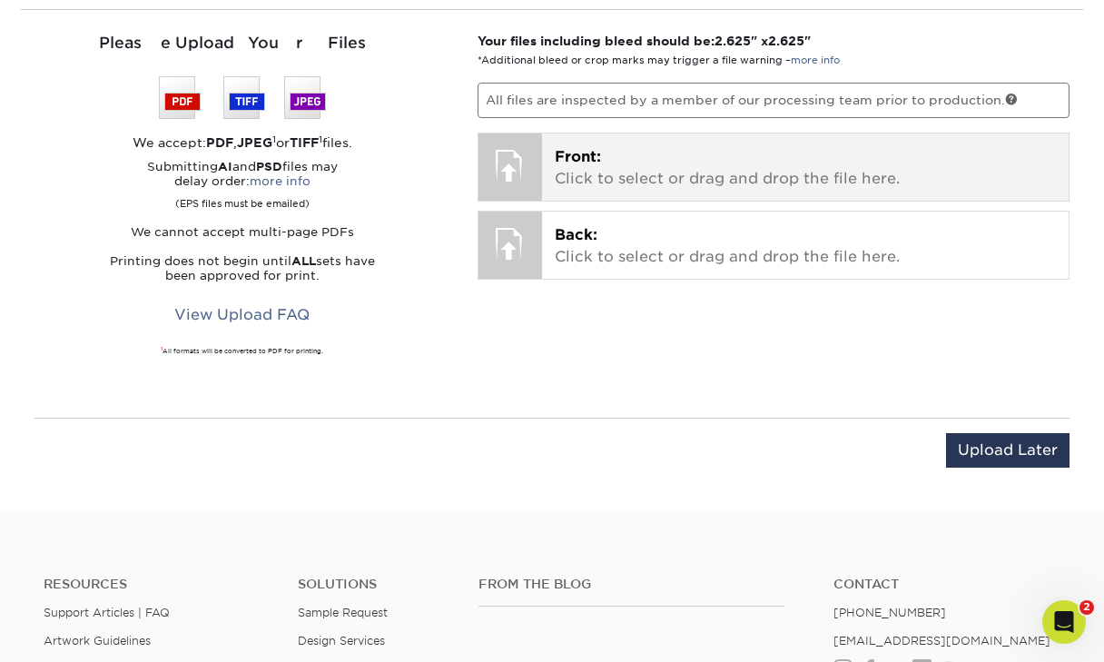
click at [655, 150] on p "Front: Click to select or drag and drop the file here." at bounding box center [806, 168] width 502 height 44
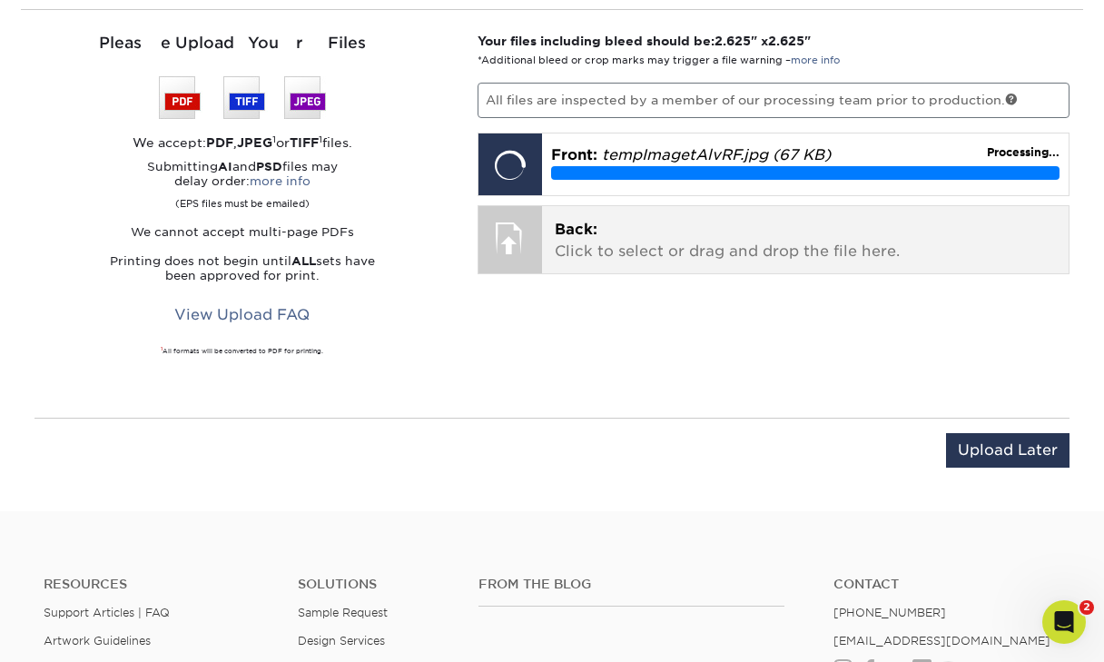
click at [776, 247] on p "Back: Click to select or drag and drop the file here." at bounding box center [806, 241] width 502 height 44
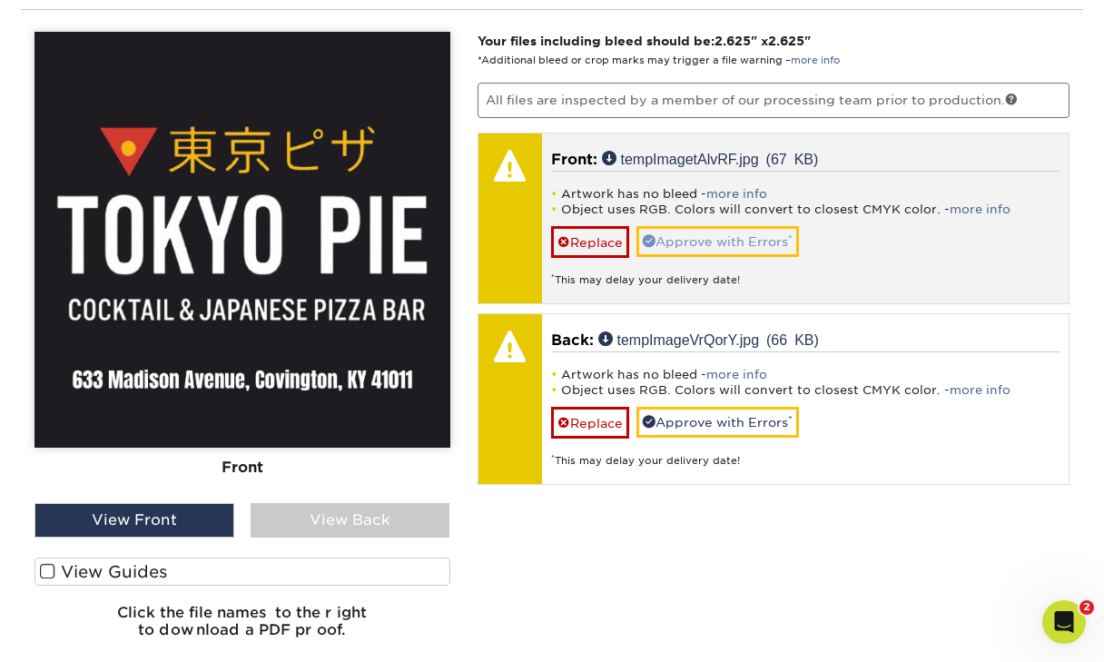
click at [718, 236] on link "Approve with Errors *" at bounding box center [718, 241] width 163 height 31
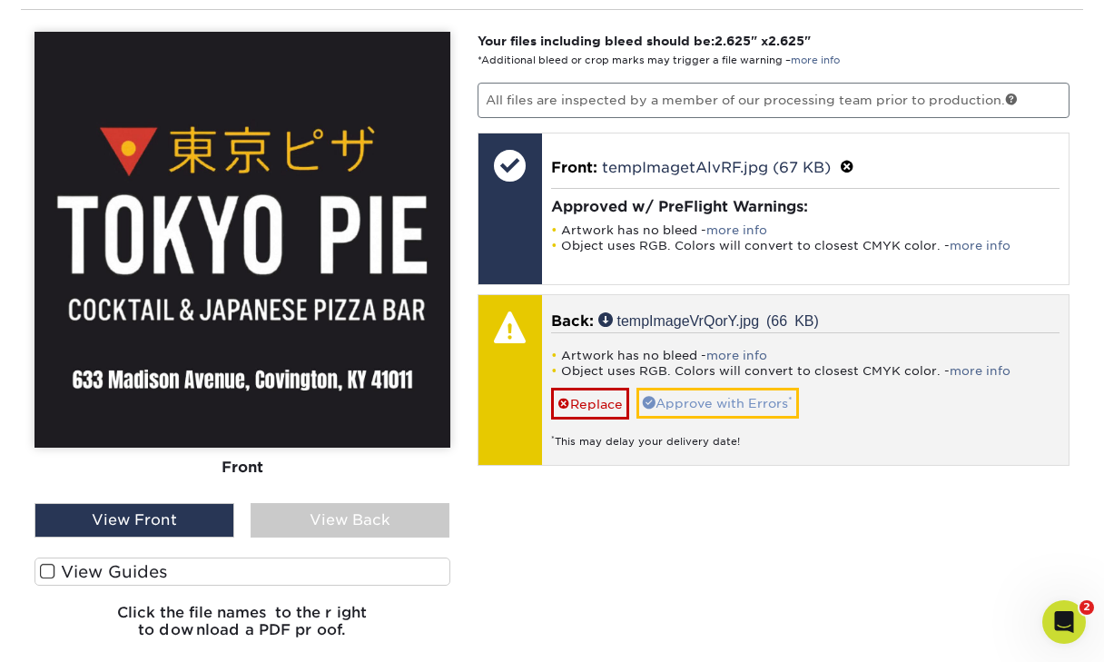
click at [728, 397] on link "Approve with Errors *" at bounding box center [718, 403] width 163 height 31
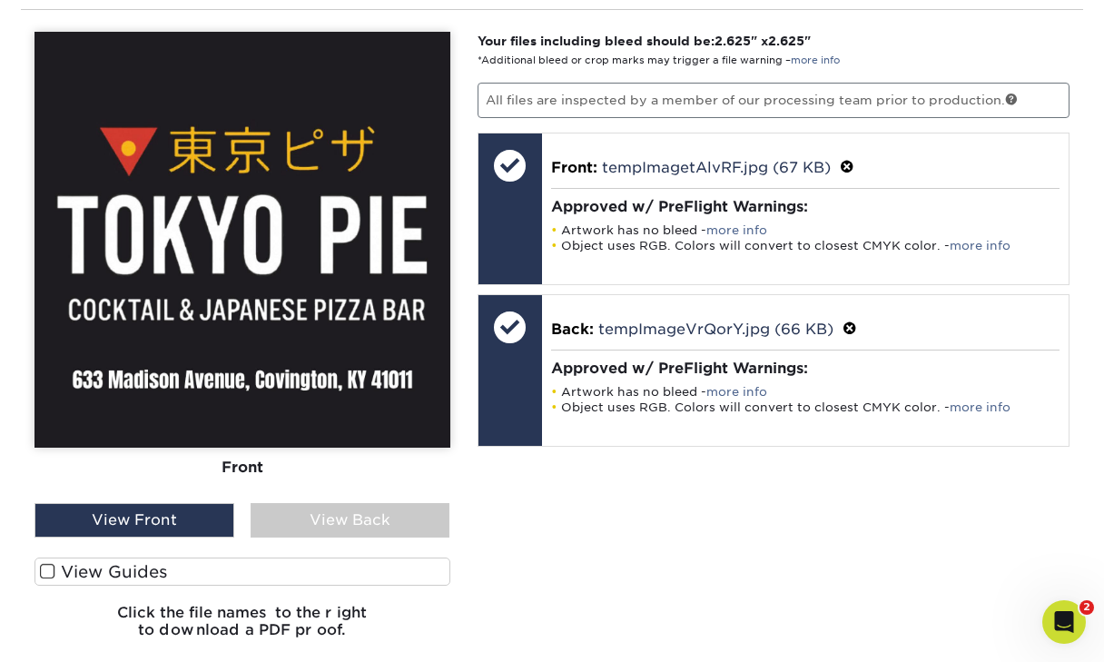
click at [364, 515] on div "View Back" at bounding box center [351, 520] width 200 height 35
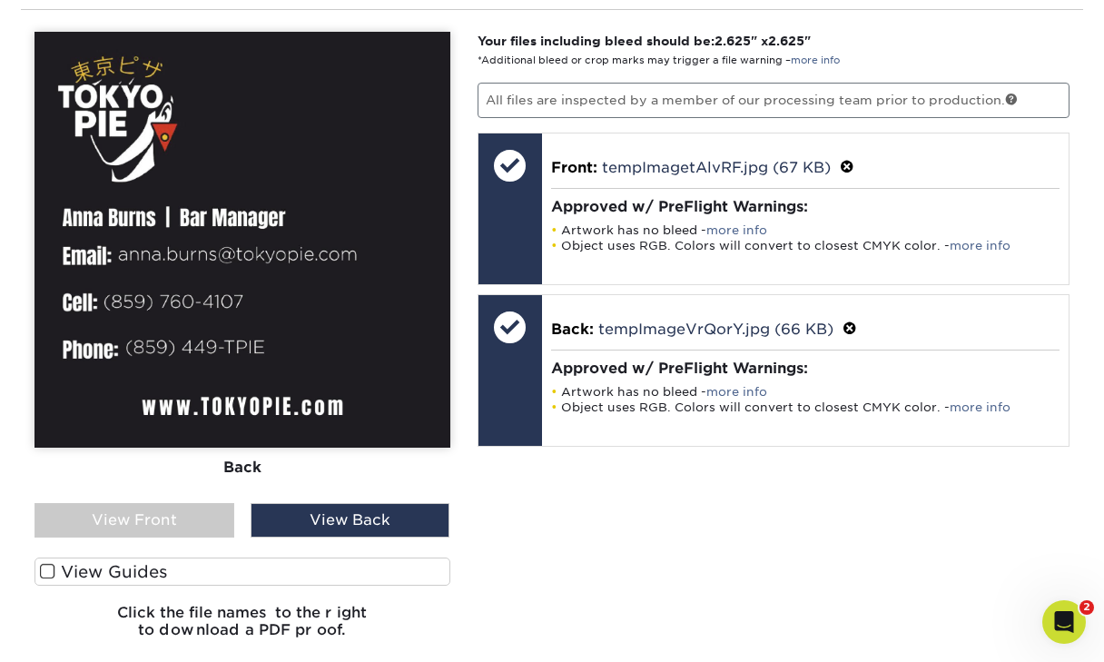
click at [195, 517] on div "View Front" at bounding box center [135, 520] width 200 height 35
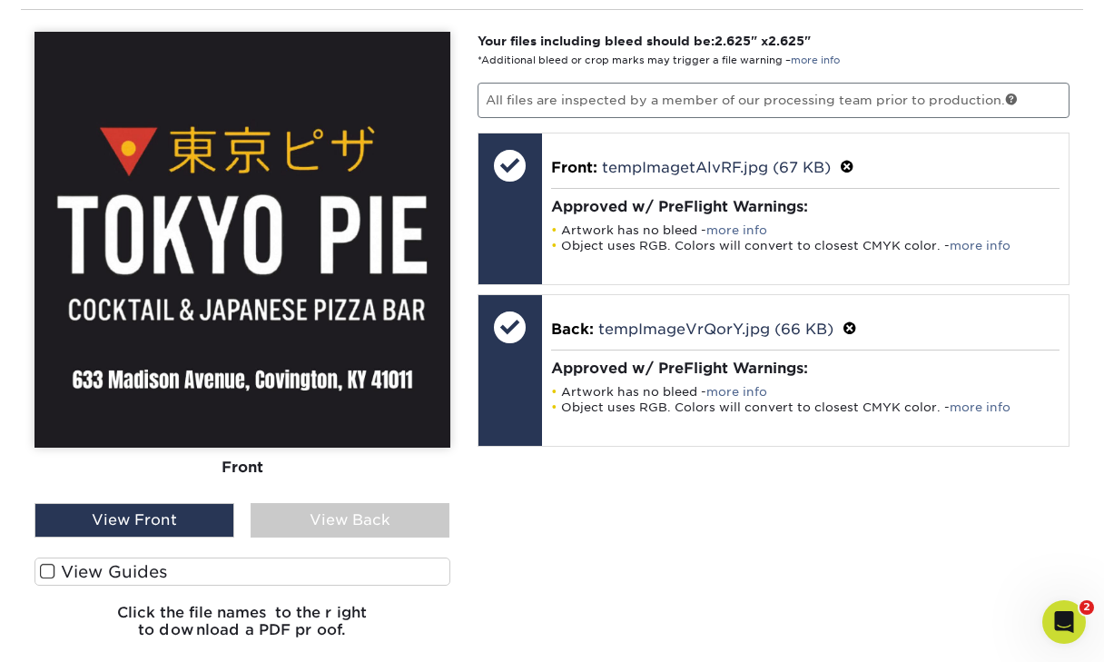
click at [302, 579] on label "View Guides" at bounding box center [243, 572] width 416 height 28
click at [0, 0] on input "View Guides" at bounding box center [0, 0] width 0 height 0
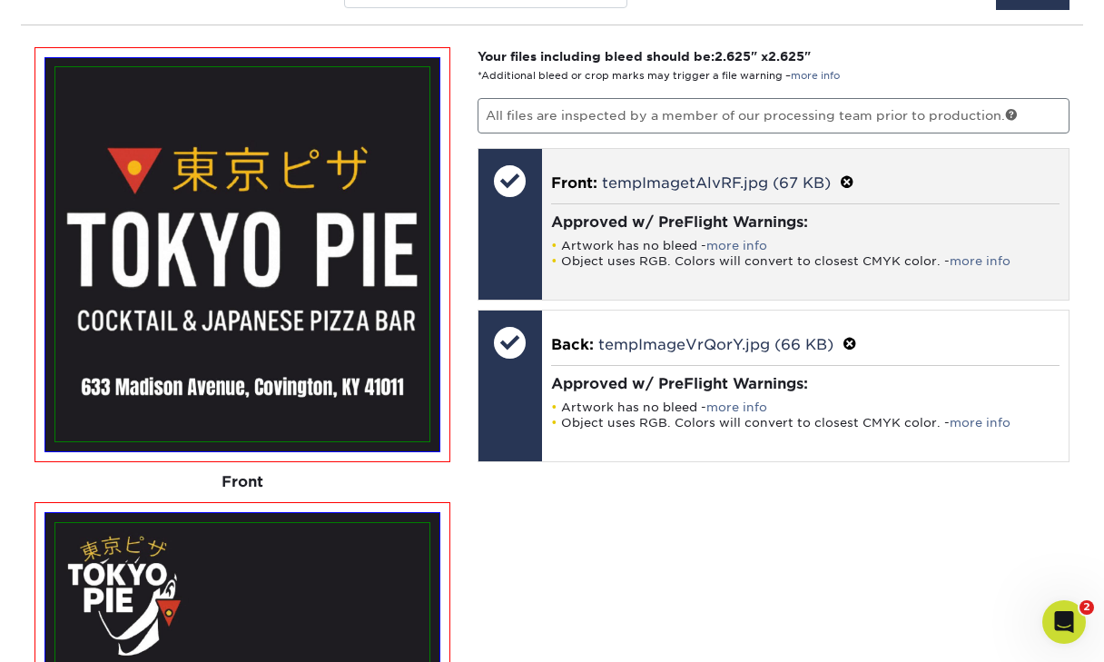
scroll to position [1156, 0]
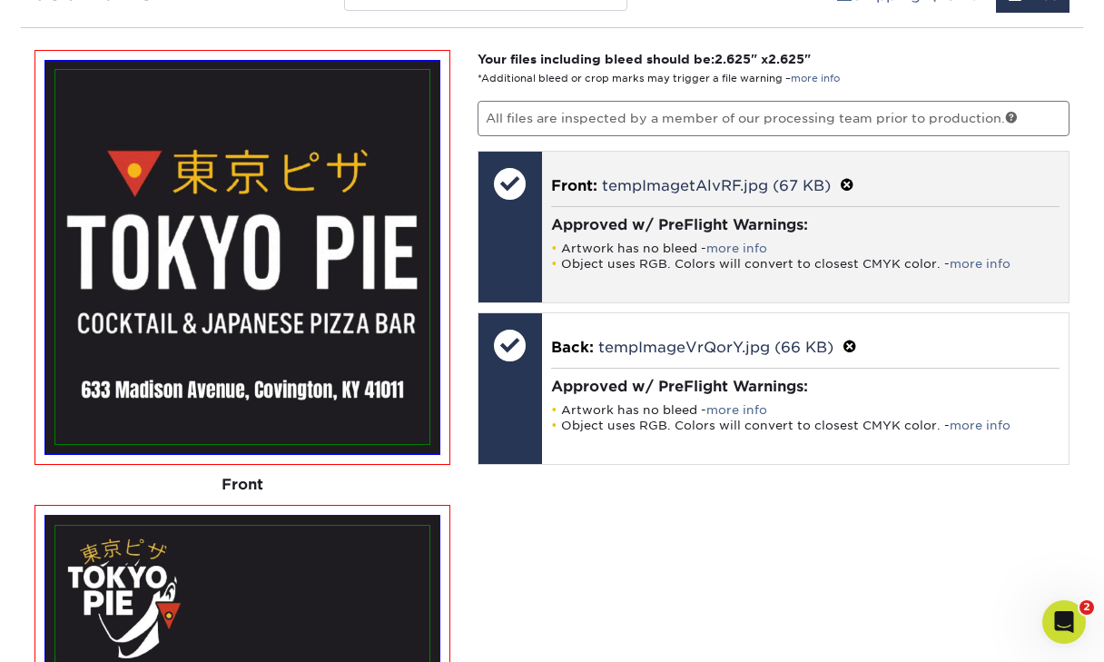
click at [653, 227] on h4 "Approved w/ PreFlight Warnings:" at bounding box center [806, 224] width 510 height 17
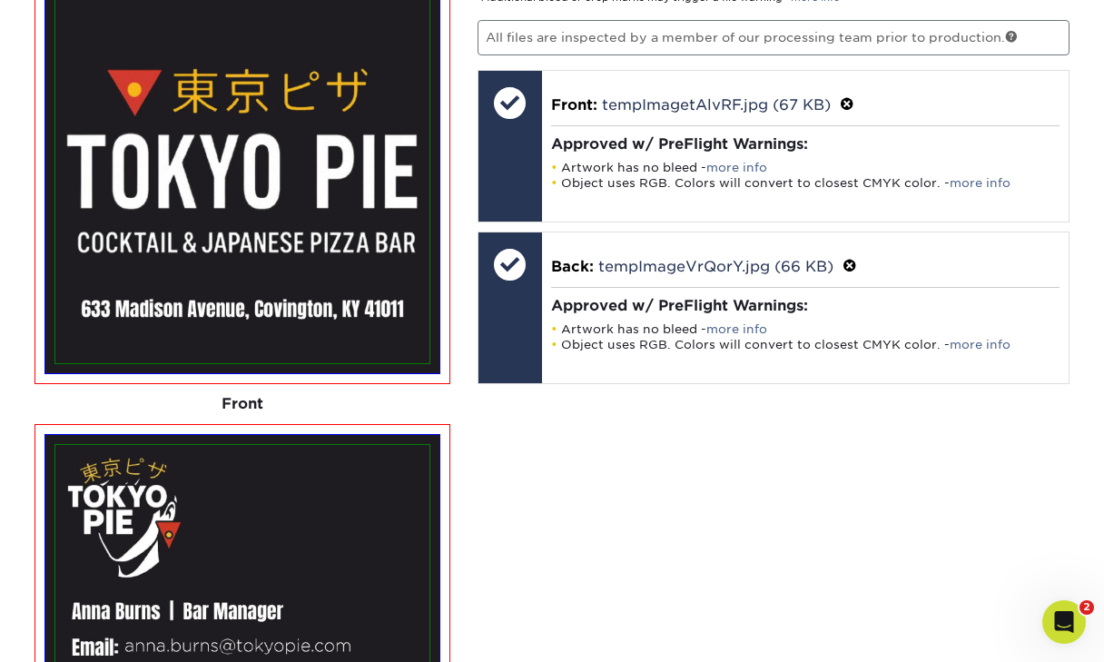
scroll to position [1202, 0]
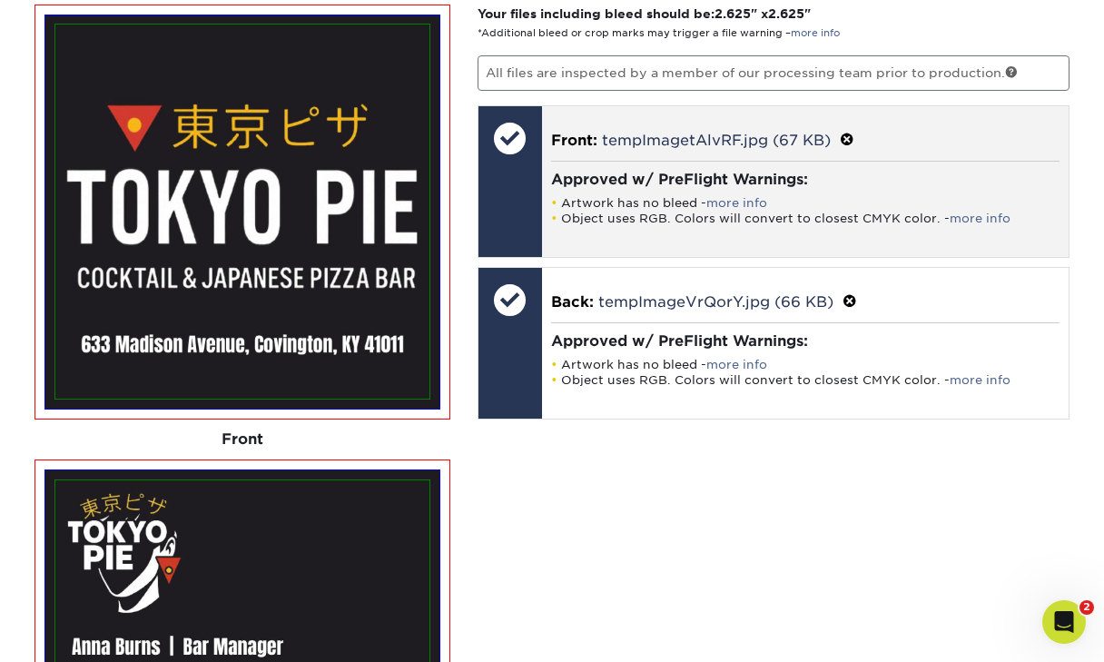
click at [522, 130] on div at bounding box center [511, 138] width 64 height 64
click at [505, 146] on div at bounding box center [511, 138] width 64 height 64
click at [848, 139] on span at bounding box center [847, 140] width 15 height 17
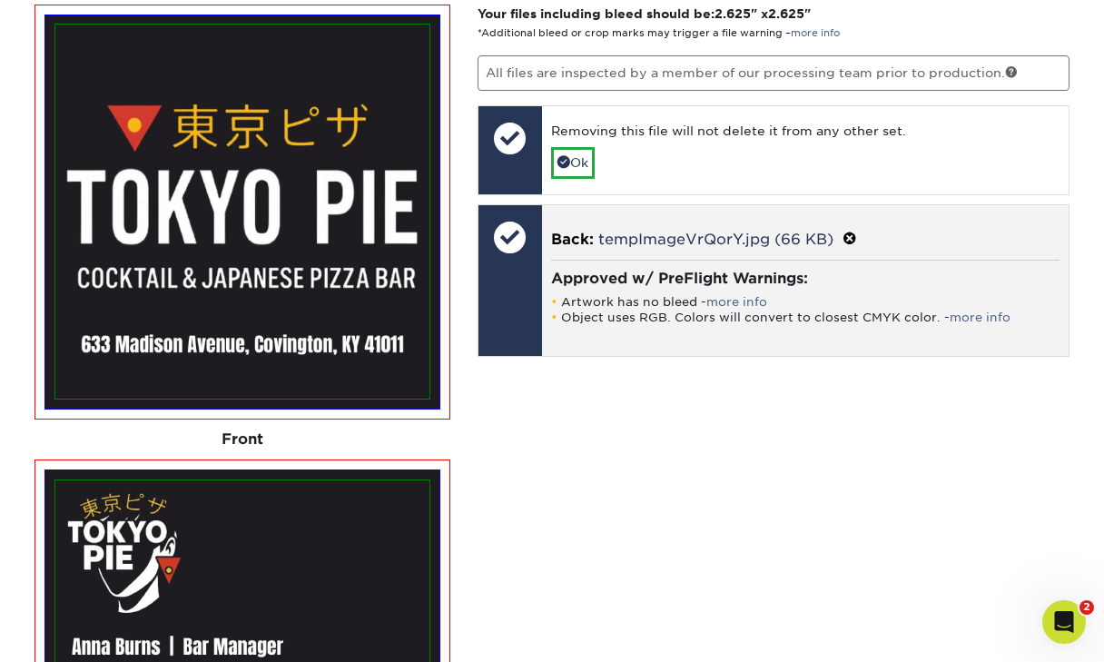
click at [847, 237] on span at bounding box center [850, 239] width 15 height 17
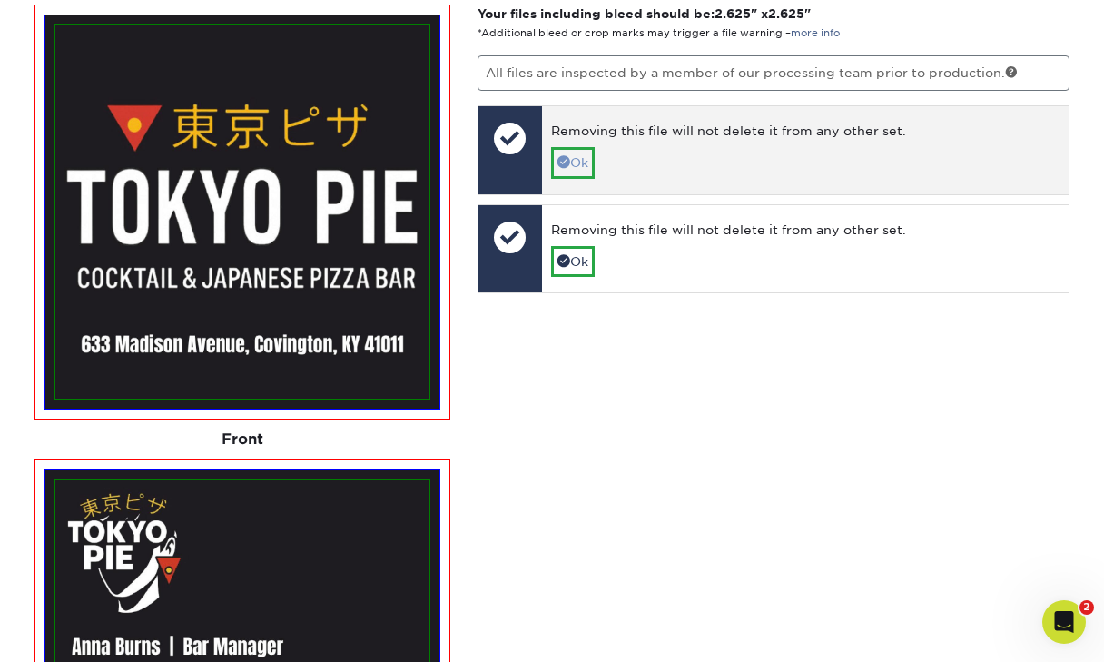
click at [584, 165] on link "Ok" at bounding box center [573, 162] width 44 height 31
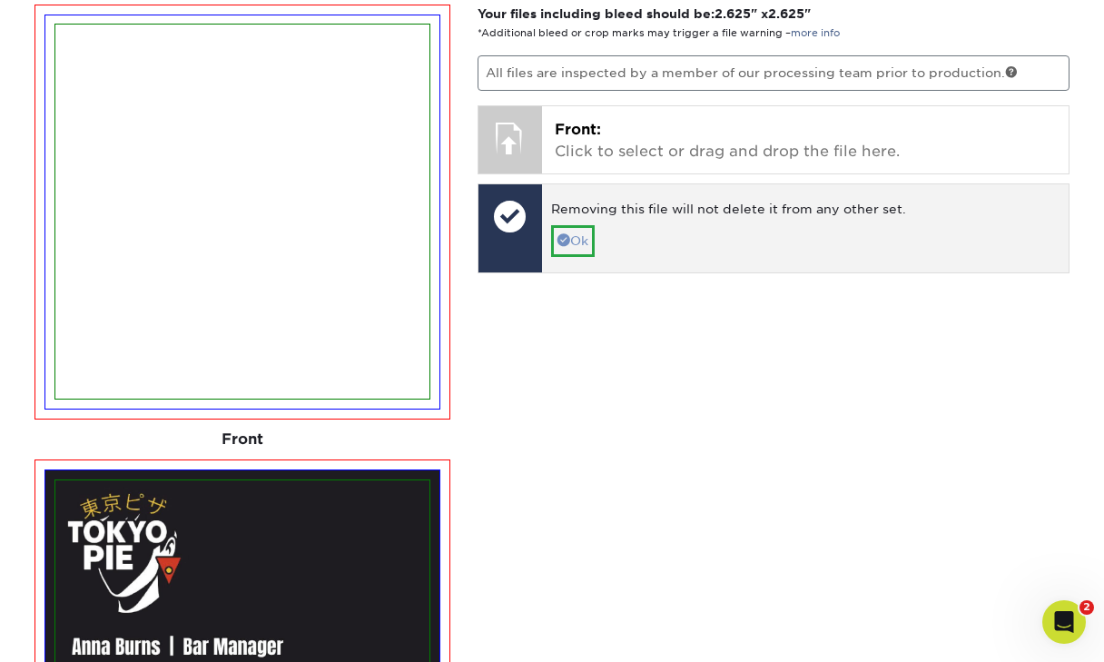
click at [576, 243] on link "Ok" at bounding box center [573, 240] width 44 height 31
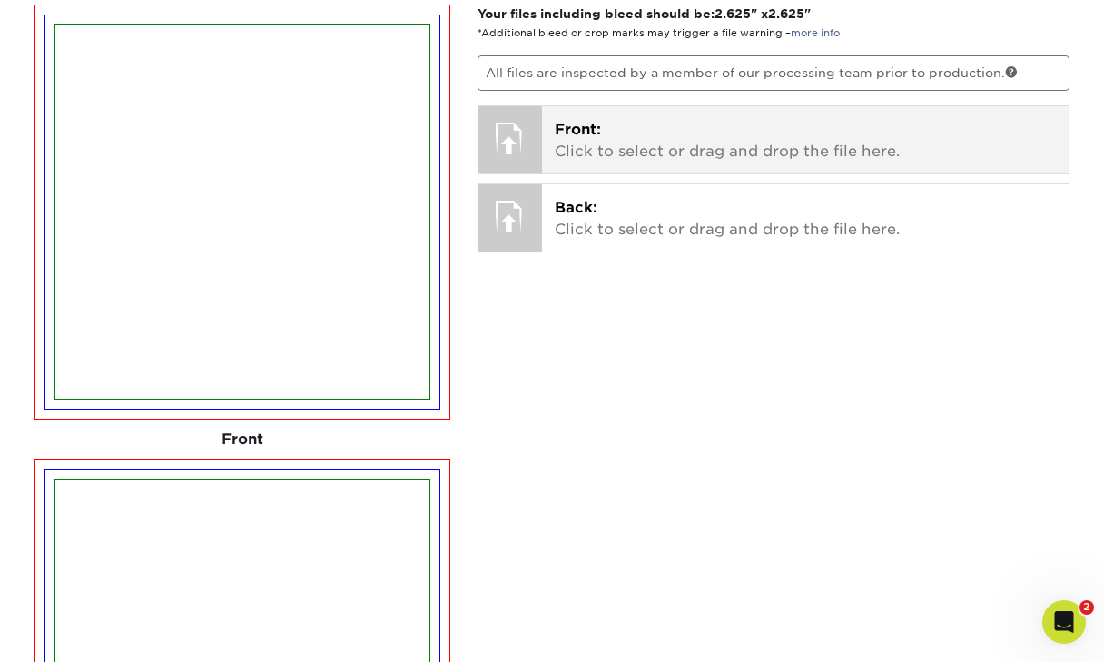
click at [651, 137] on p "Front: Click to select or drag and drop the file here." at bounding box center [806, 141] width 502 height 44
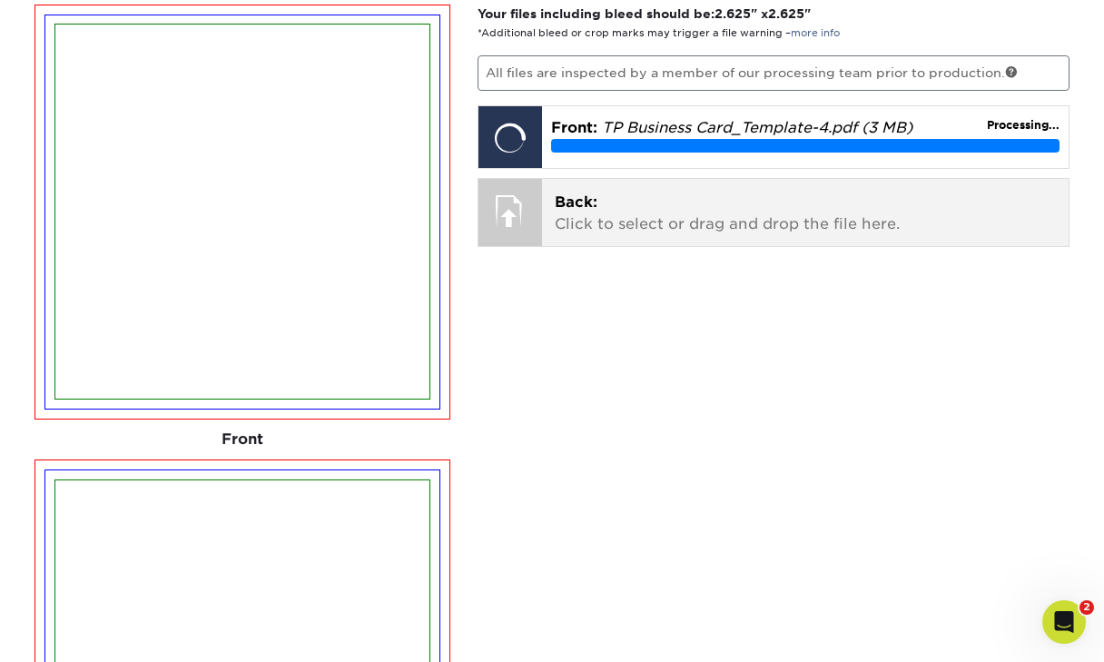
click at [720, 219] on p "Back: Click to select or drag and drop the file here." at bounding box center [806, 214] width 502 height 44
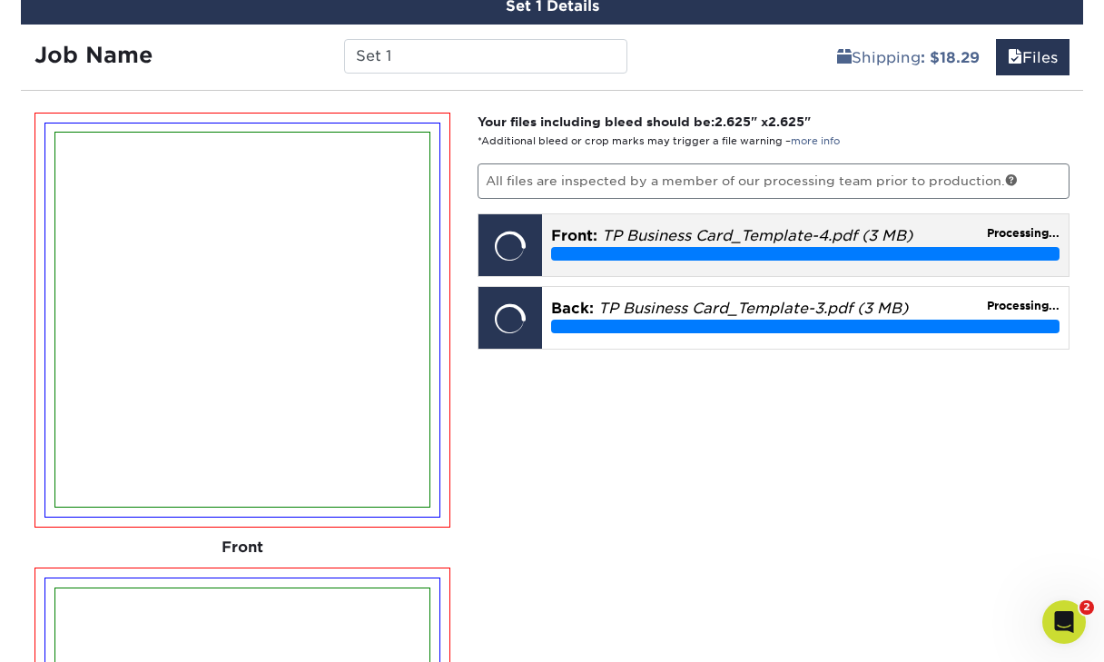
scroll to position [1093, 0]
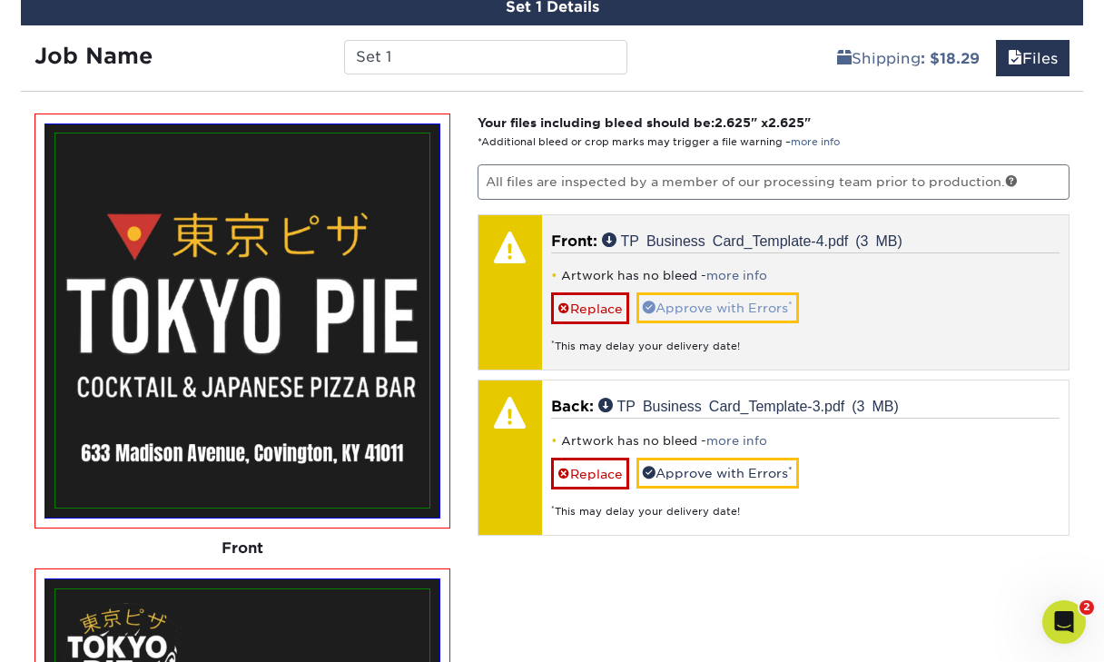
click at [720, 310] on link "Approve with Errors *" at bounding box center [718, 307] width 163 height 31
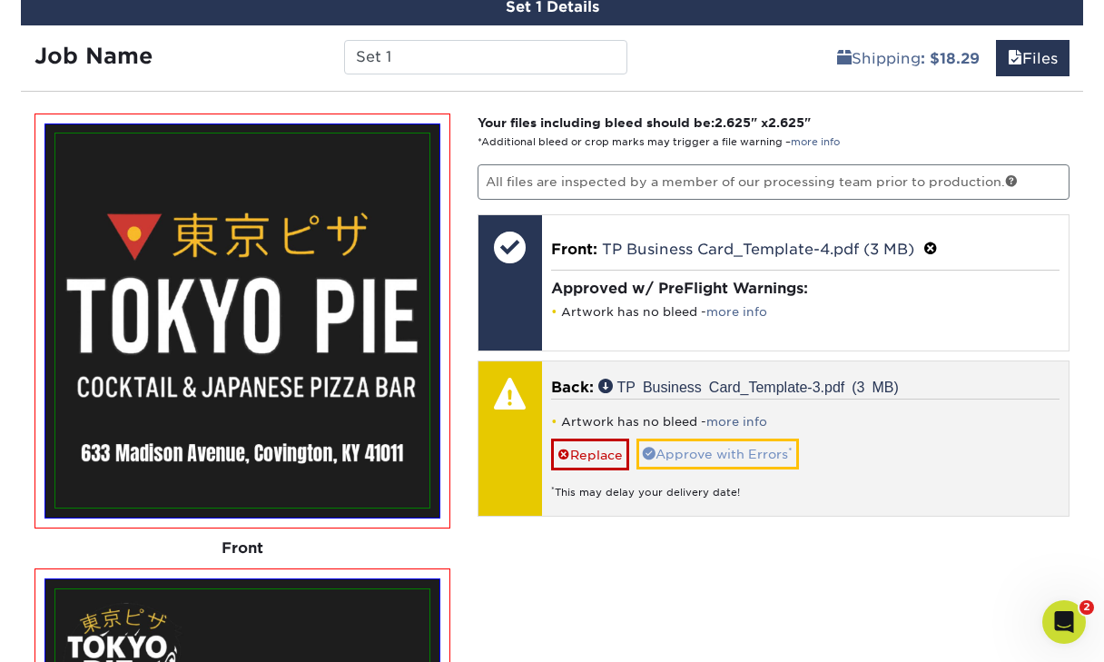
click at [723, 457] on link "Approve with Errors *" at bounding box center [718, 454] width 163 height 31
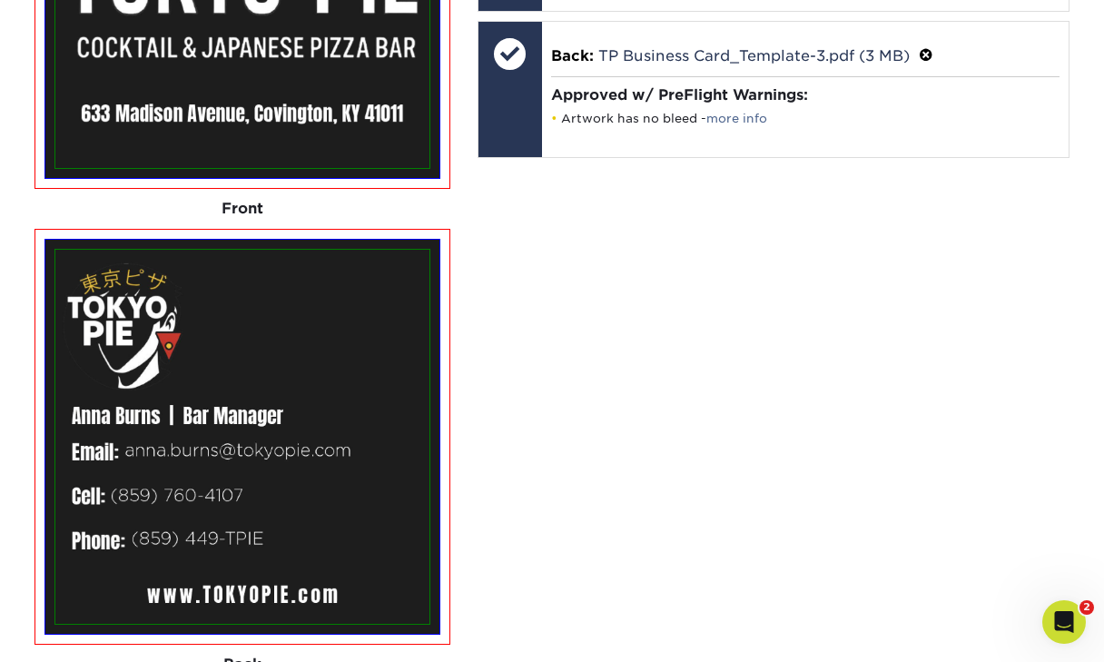
scroll to position [1434, 0]
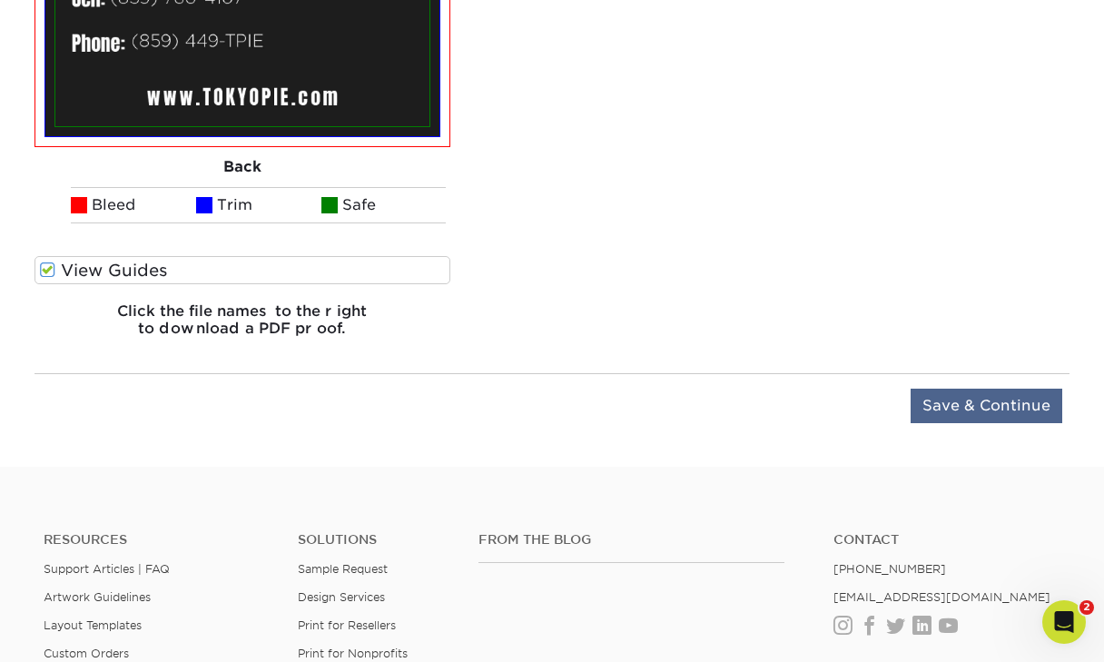
click at [975, 406] on input "Save & Continue" at bounding box center [987, 406] width 152 height 35
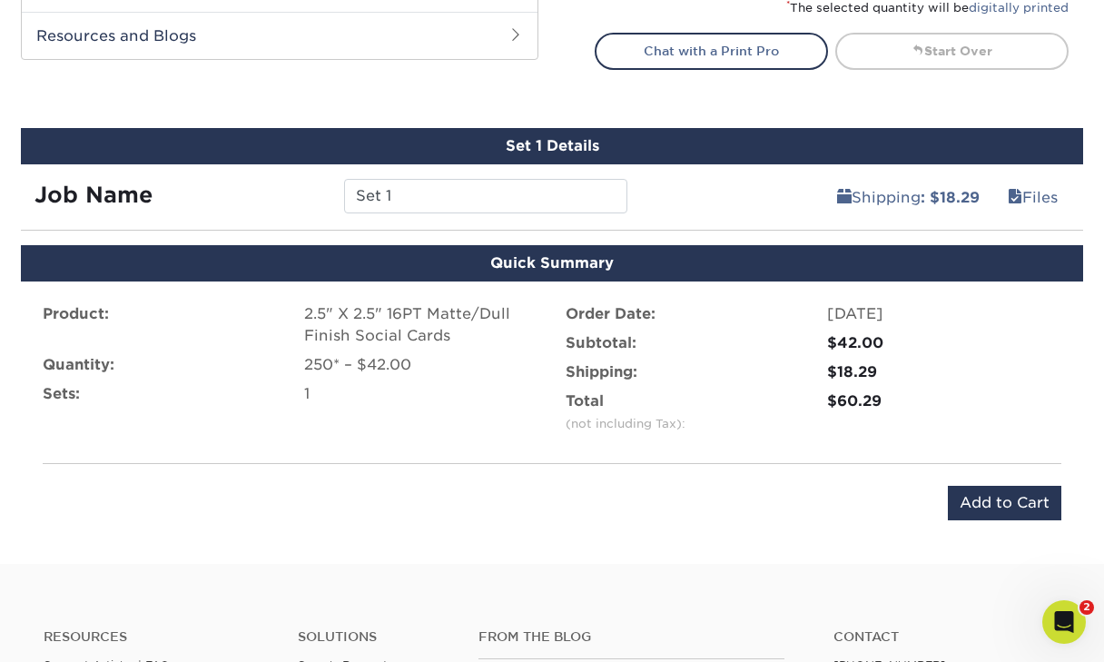
scroll to position [970, 0]
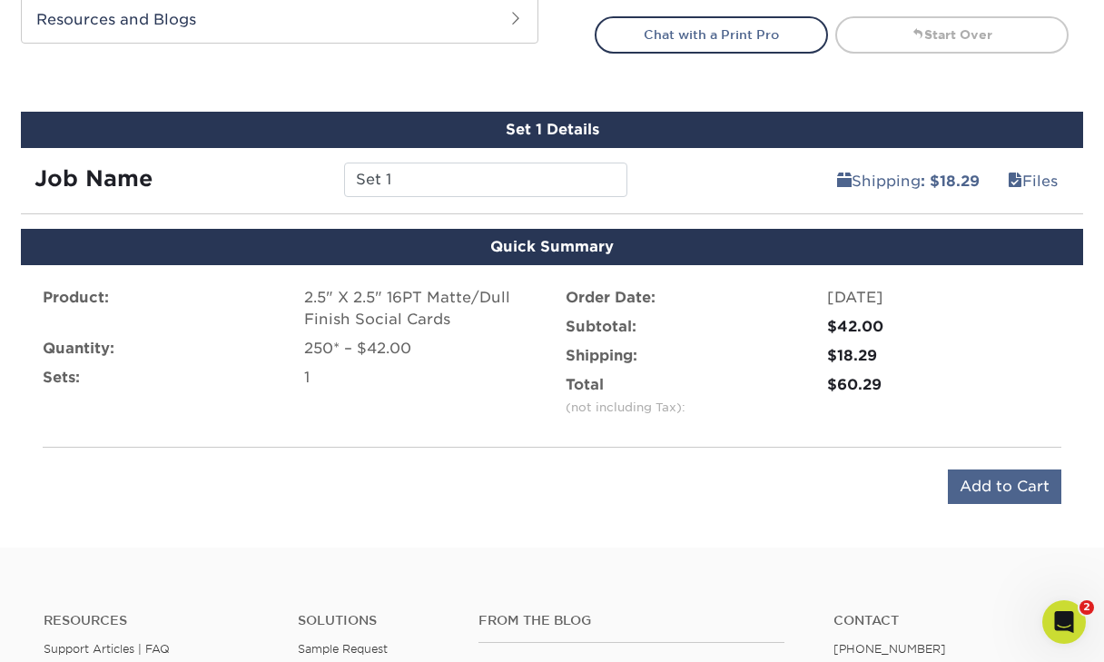
click at [975, 479] on input "Add to Cart" at bounding box center [1005, 487] width 114 height 35
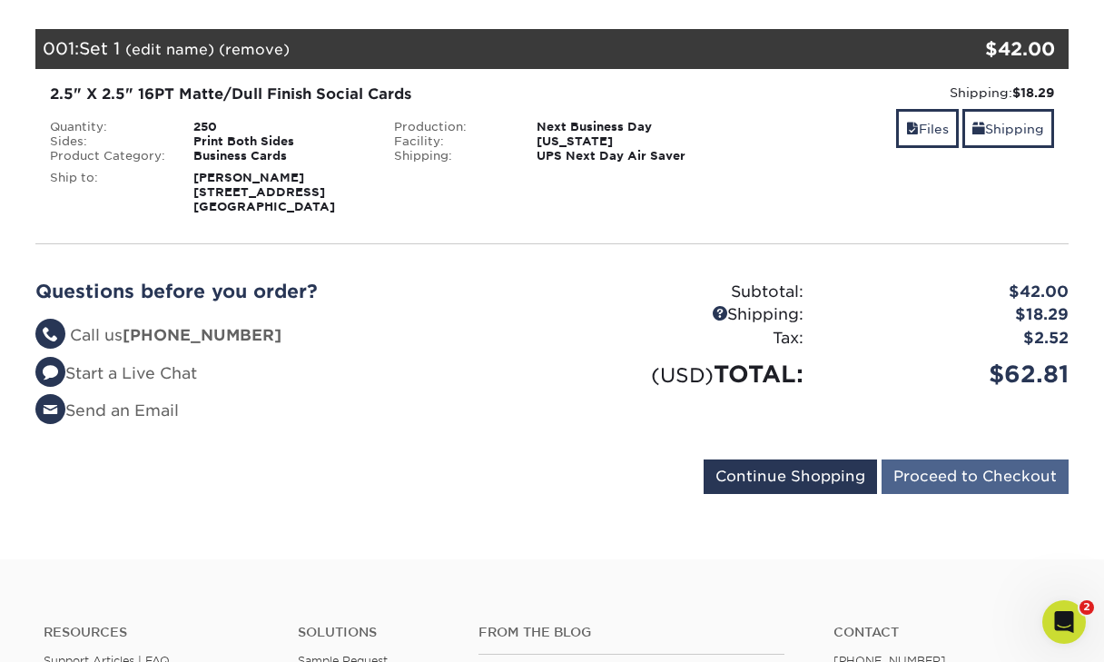
click at [934, 476] on input "Proceed to Checkout" at bounding box center [975, 477] width 187 height 35
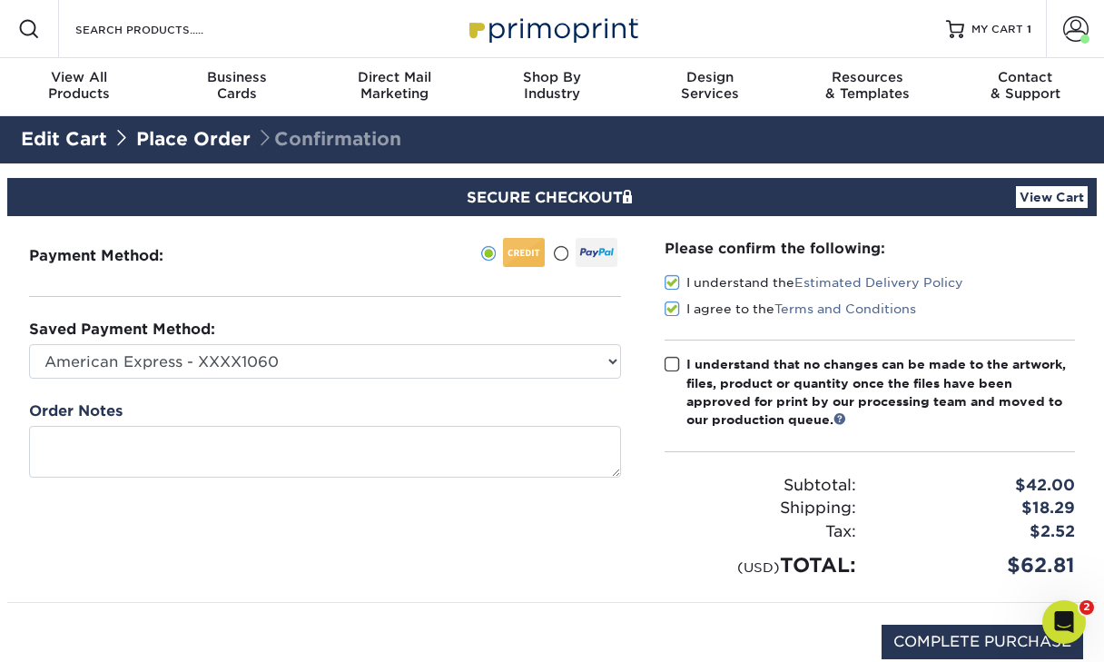
click at [678, 360] on span at bounding box center [672, 364] width 15 height 17
click at [0, 0] on input "I understand that no changes can be made to the artwork, files, product or quan…" at bounding box center [0, 0] width 0 height 0
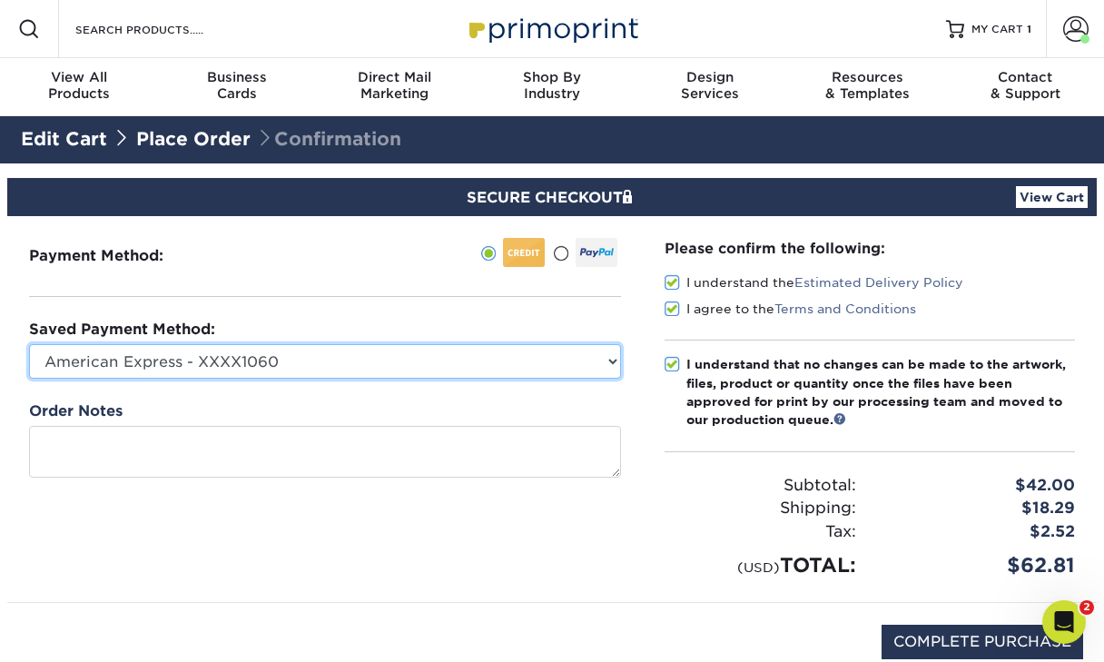
select select "73162"
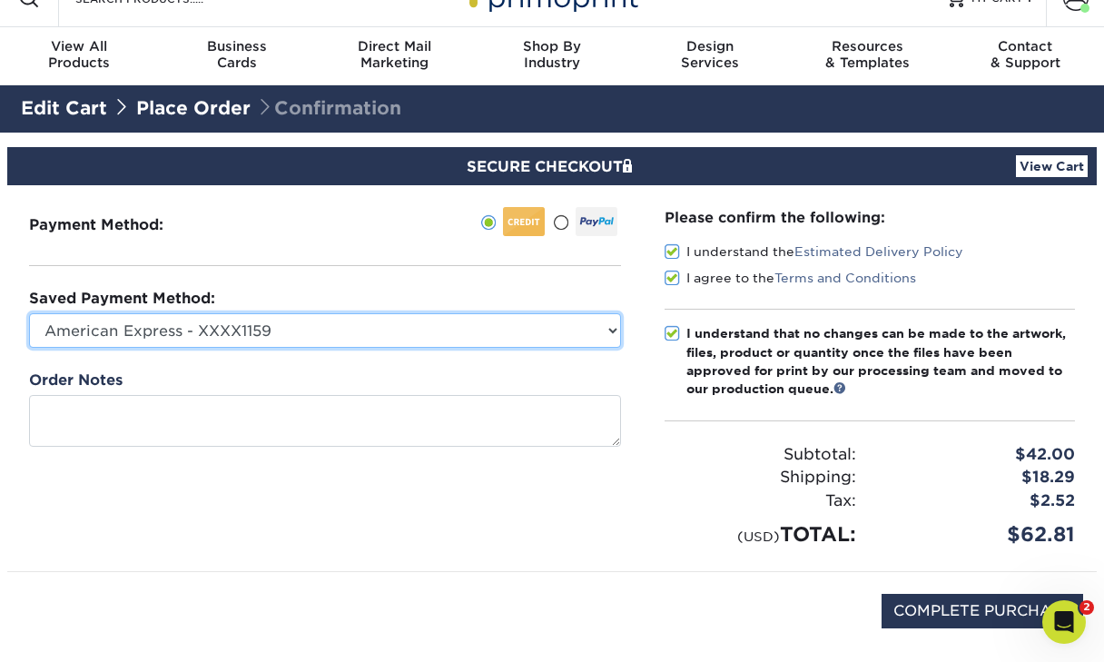
scroll to position [39, 0]
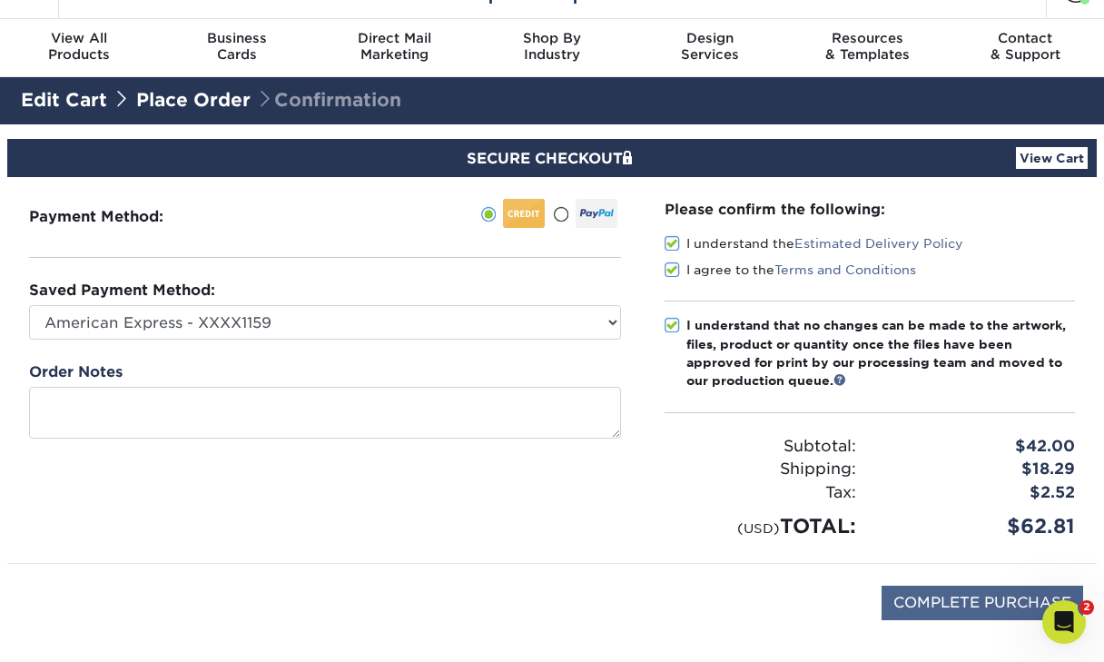
click at [932, 599] on input "COMPLETE PURCHASE" at bounding box center [983, 603] width 202 height 35
type input "PROCESSING, PLEASE WAIT..."
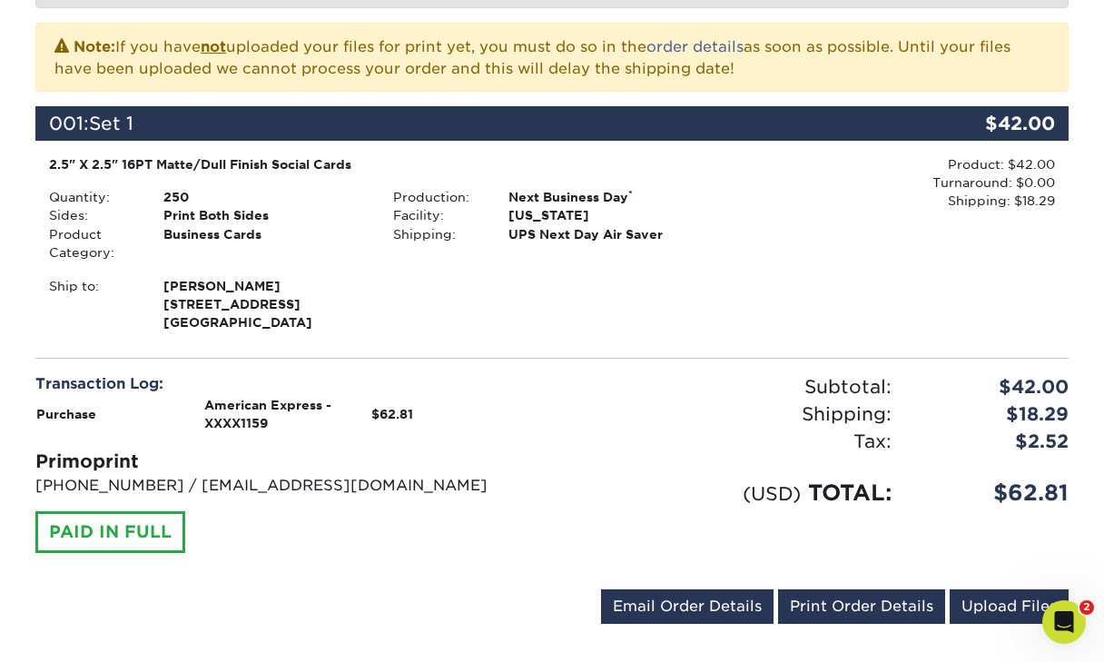
scroll to position [439, 0]
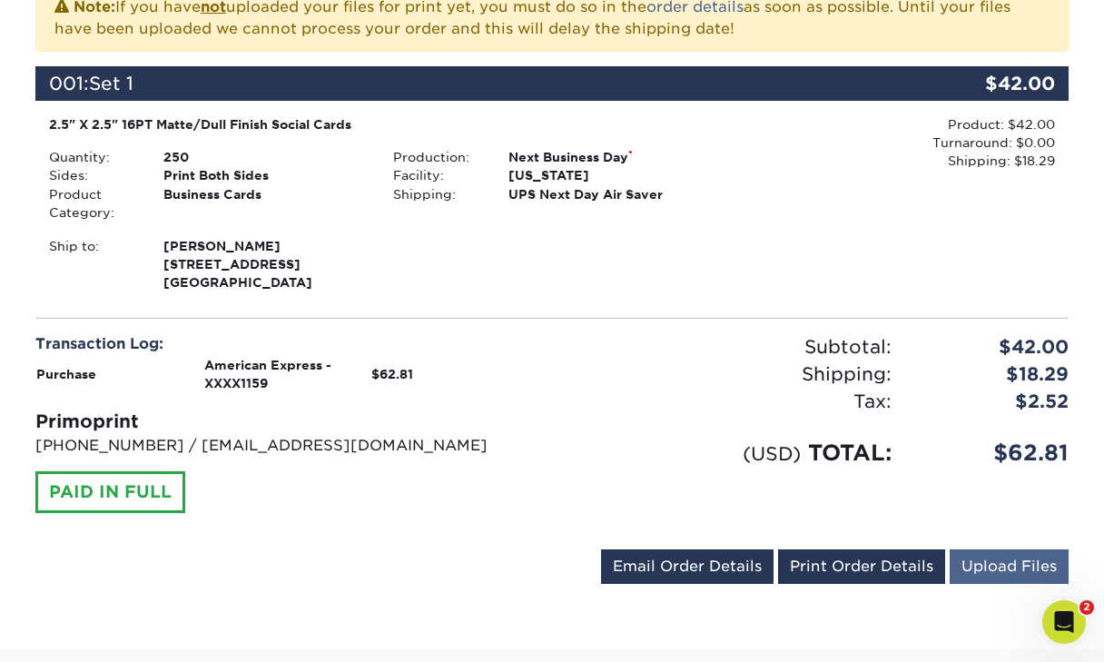
click at [1012, 562] on link "Upload Files" at bounding box center [1009, 567] width 119 height 35
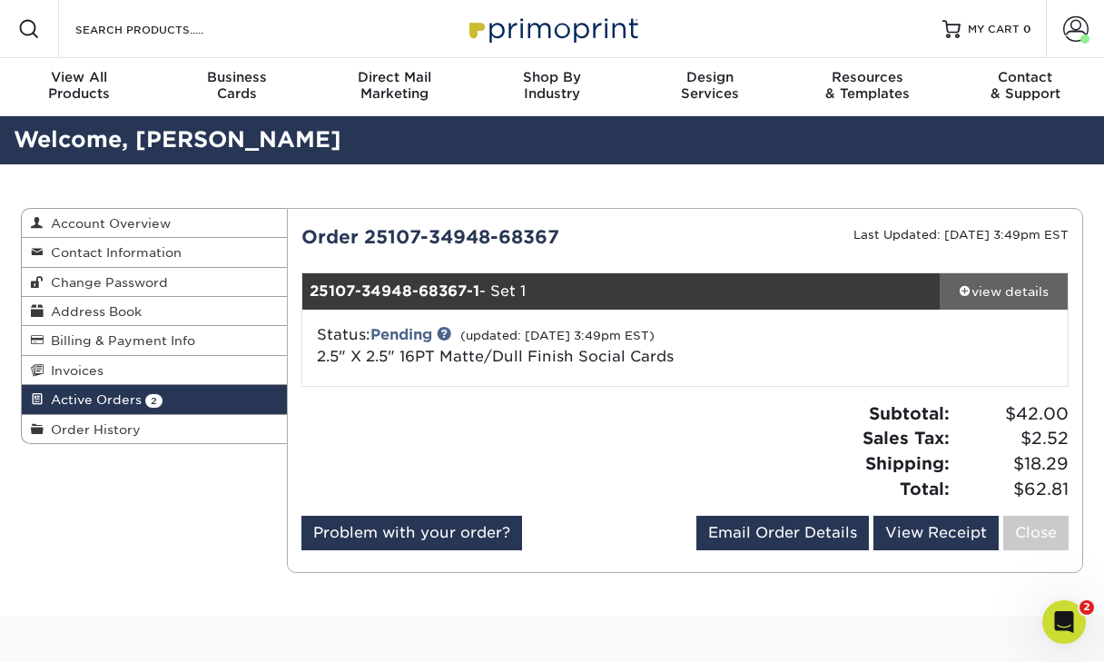
click at [996, 291] on div "view details" at bounding box center [1004, 291] width 128 height 18
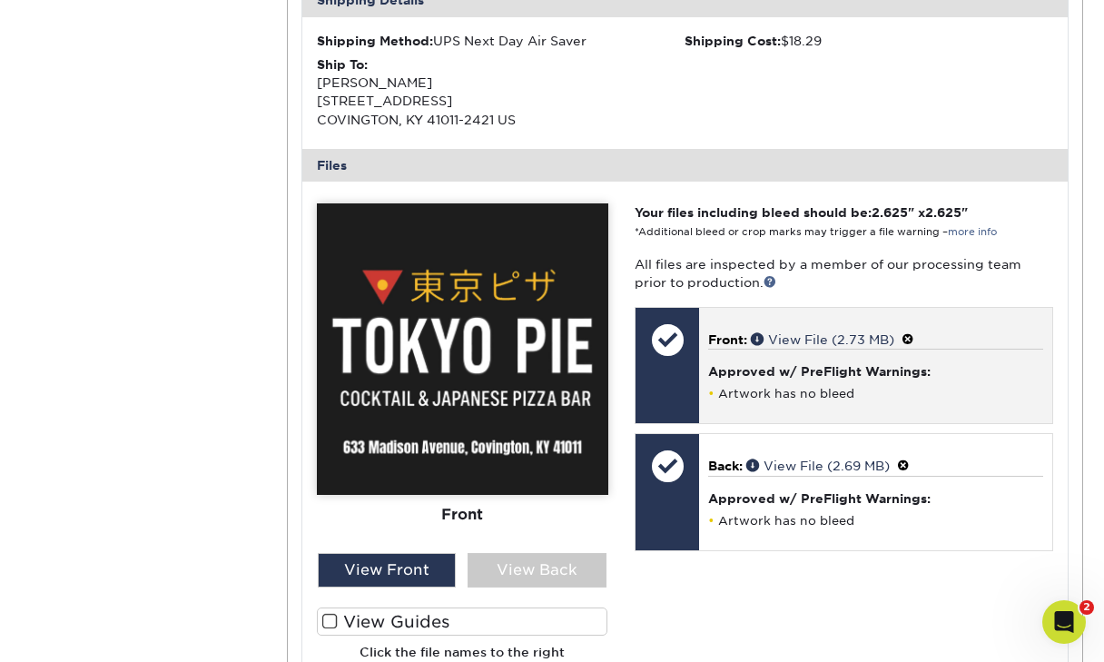
scroll to position [845, 0]
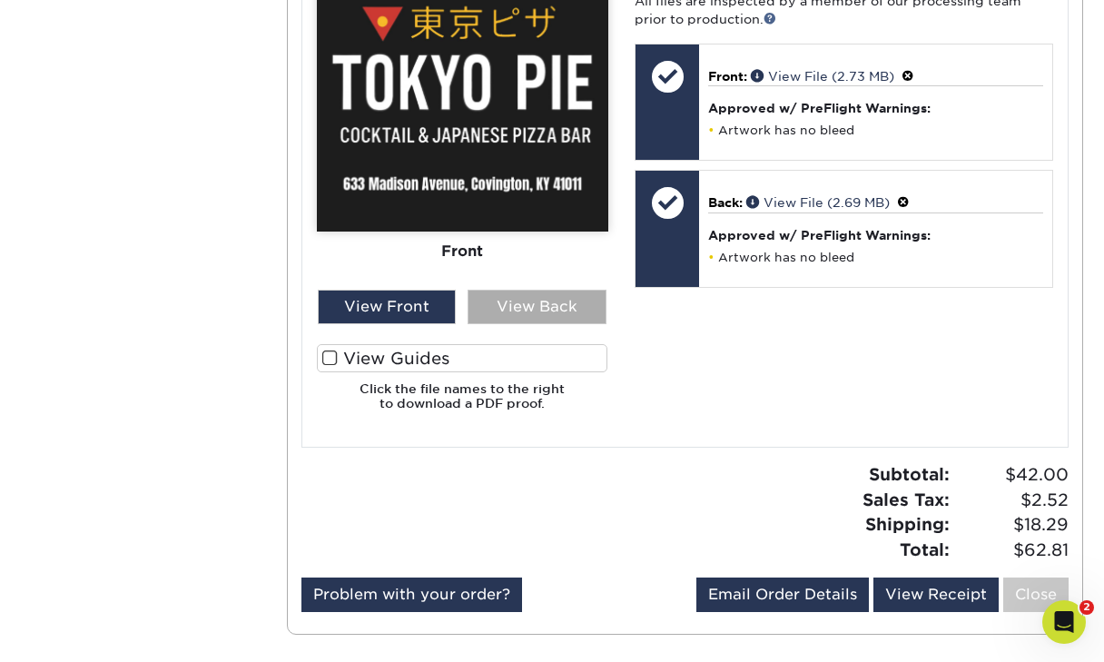
click at [520, 292] on div "View Back" at bounding box center [537, 307] width 139 height 35
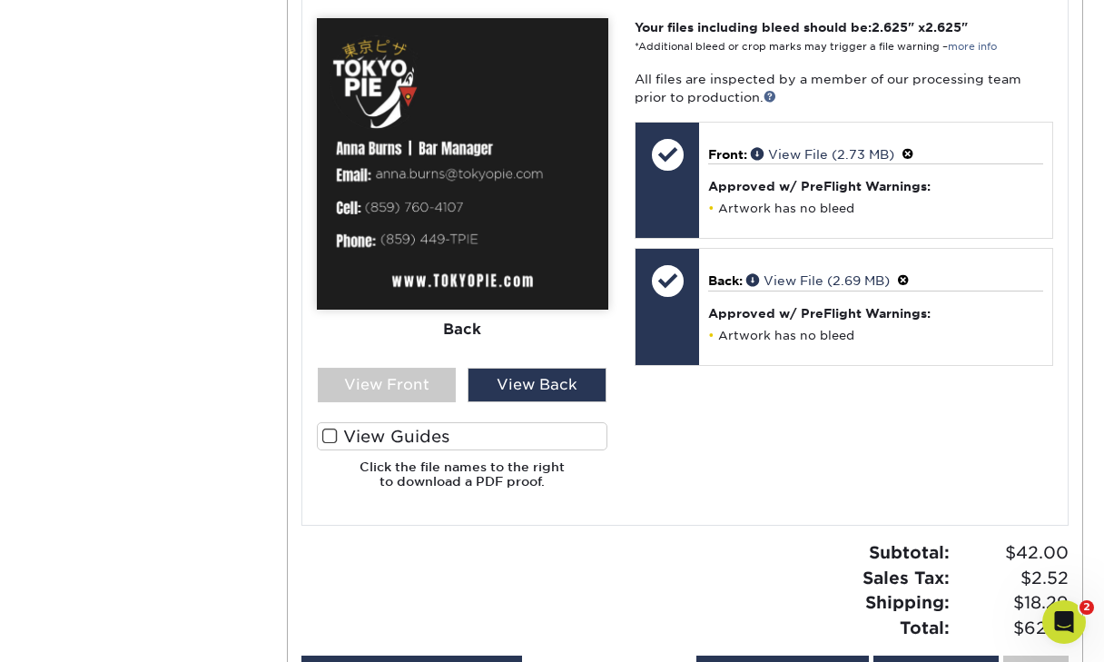
scroll to position [760, 0]
